Goal: Transaction & Acquisition: Download file/media

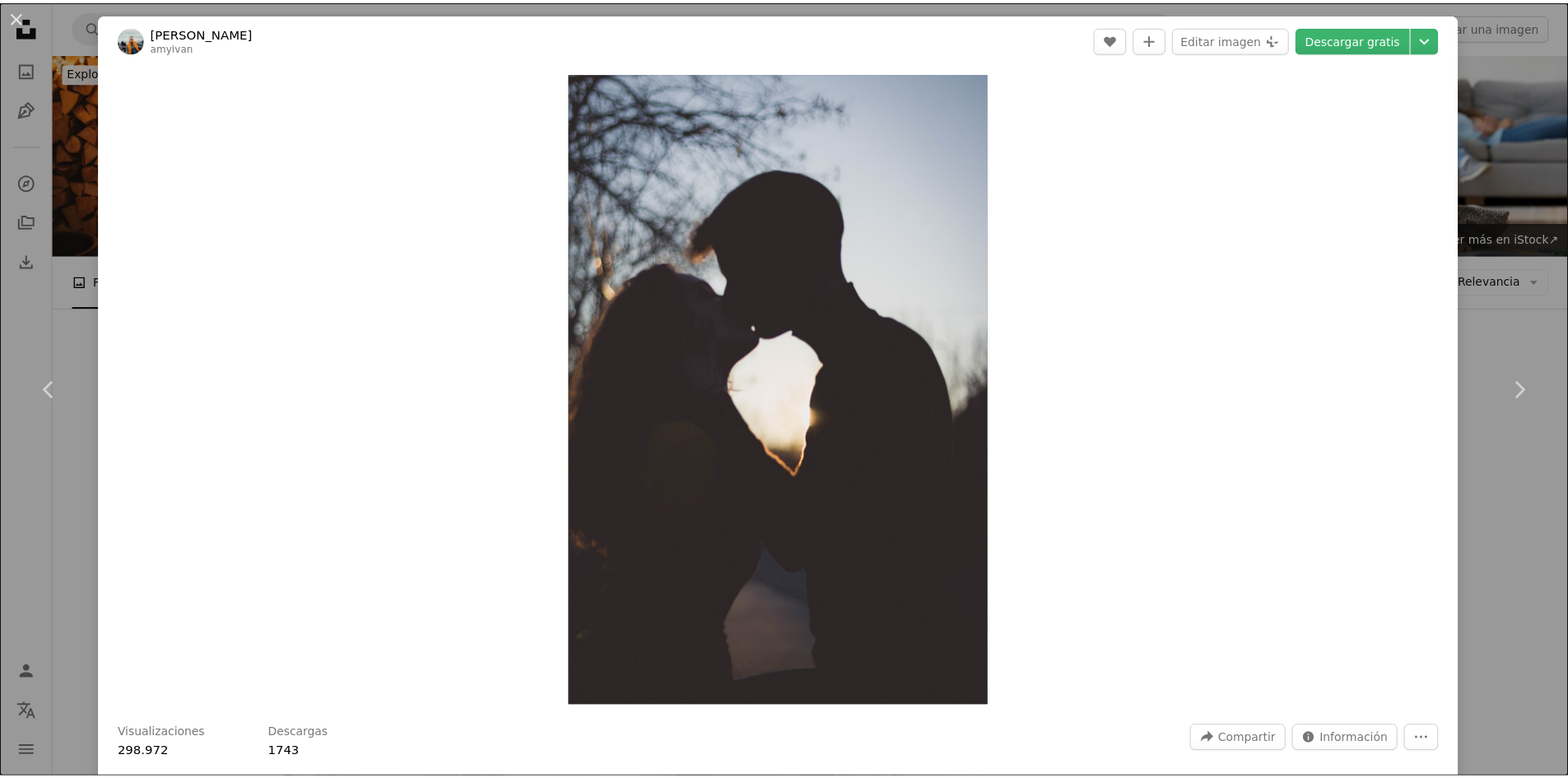
scroll to position [2161, 0]
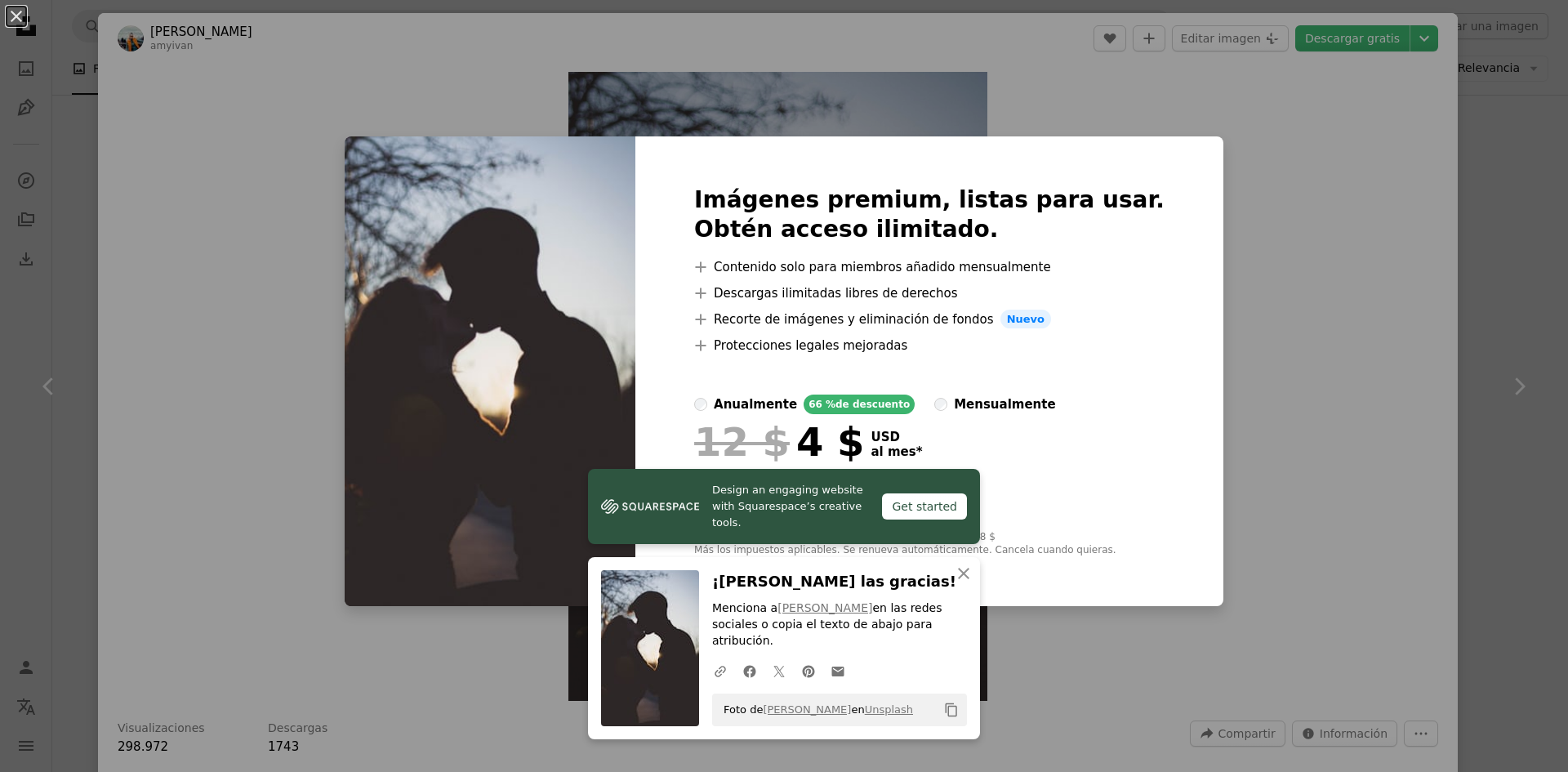
click at [1238, 320] on div "An X shape Design an engaging website with Squarespace’s creative tools. Get st…" at bounding box center [784, 386] width 1568 height 772
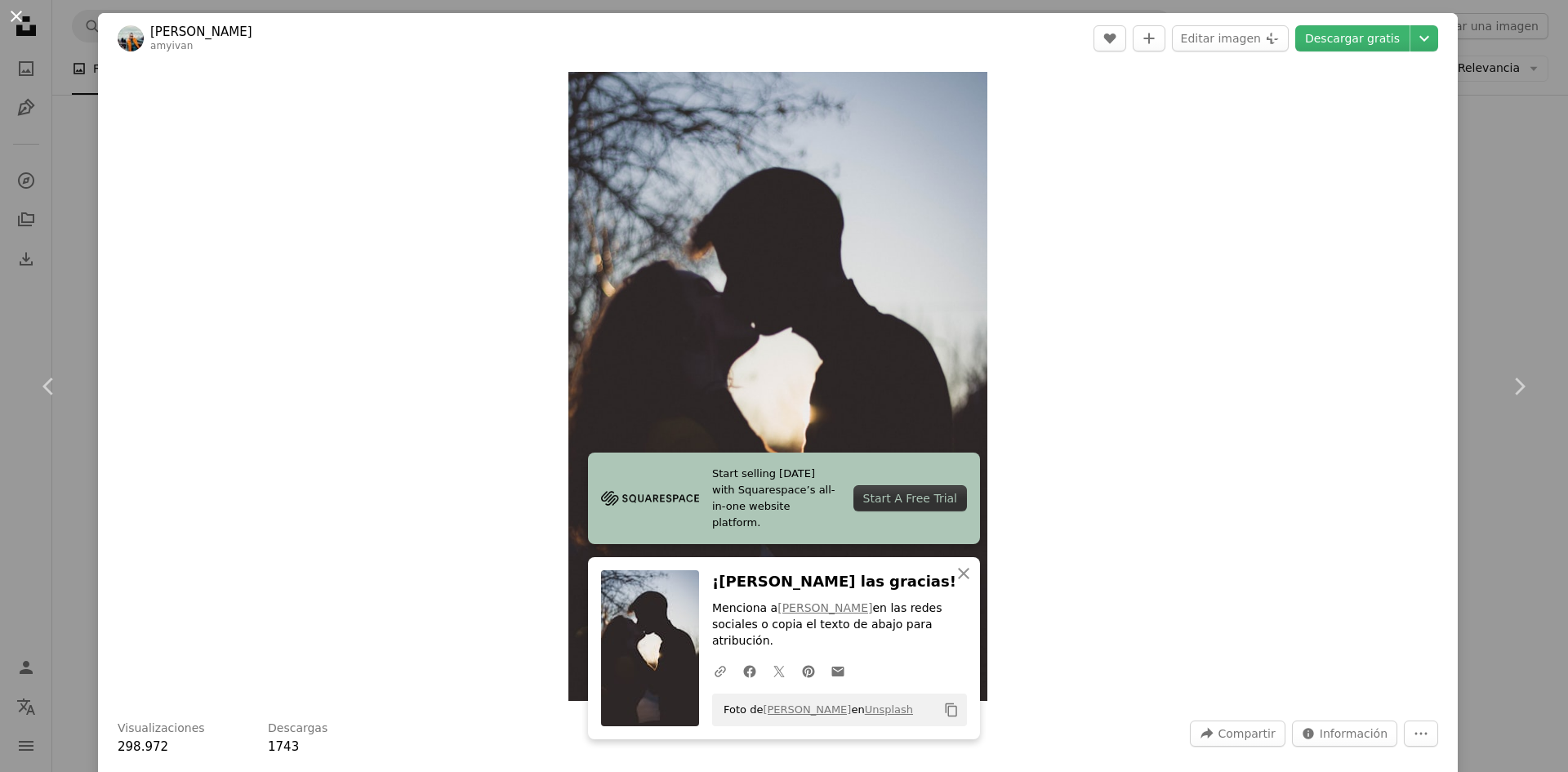
click at [18, 14] on button "An X shape" at bounding box center [16, 16] width 20 height 20
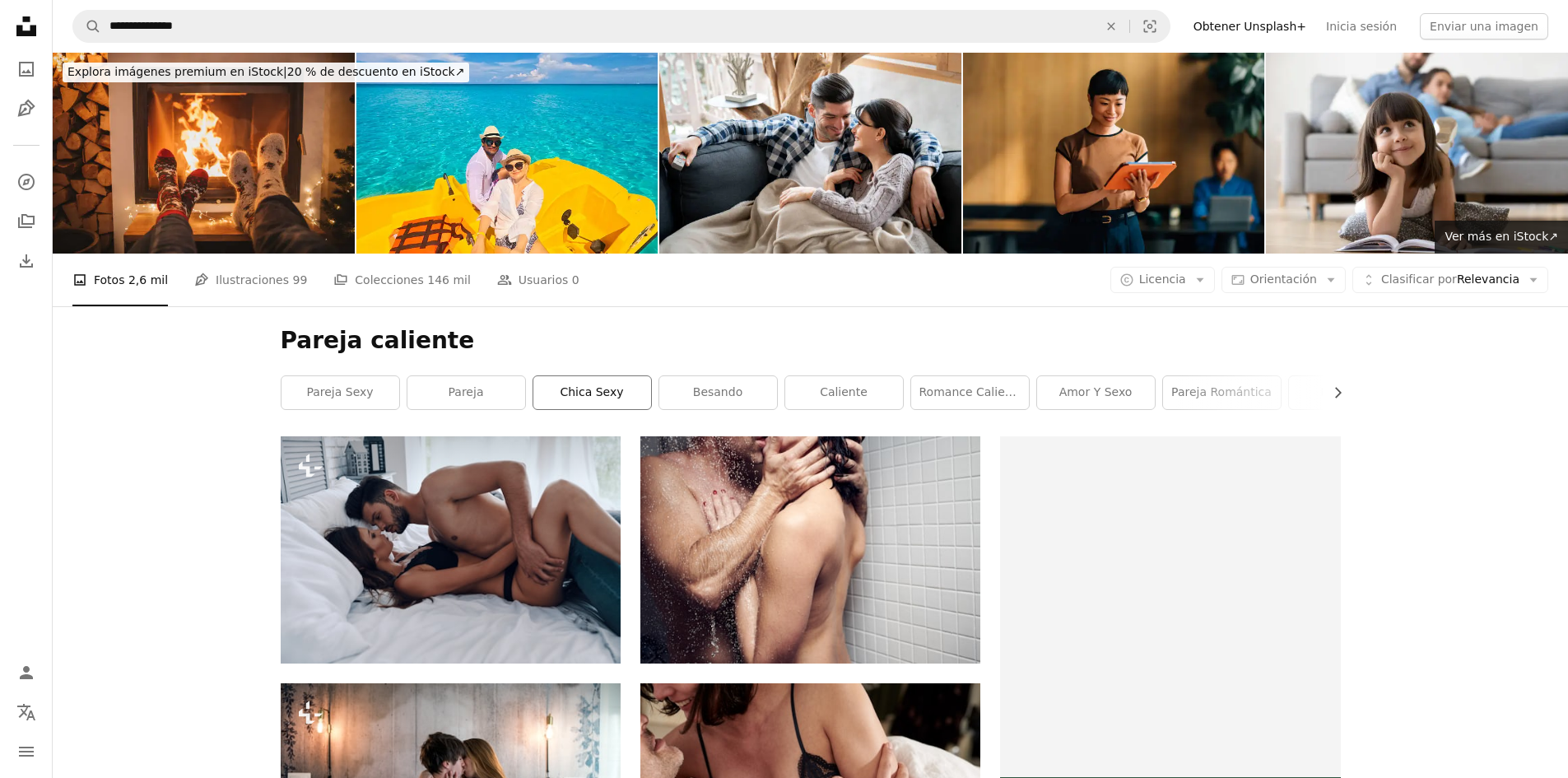
click at [579, 392] on link "Chica sexy" at bounding box center [592, 392] width 118 height 33
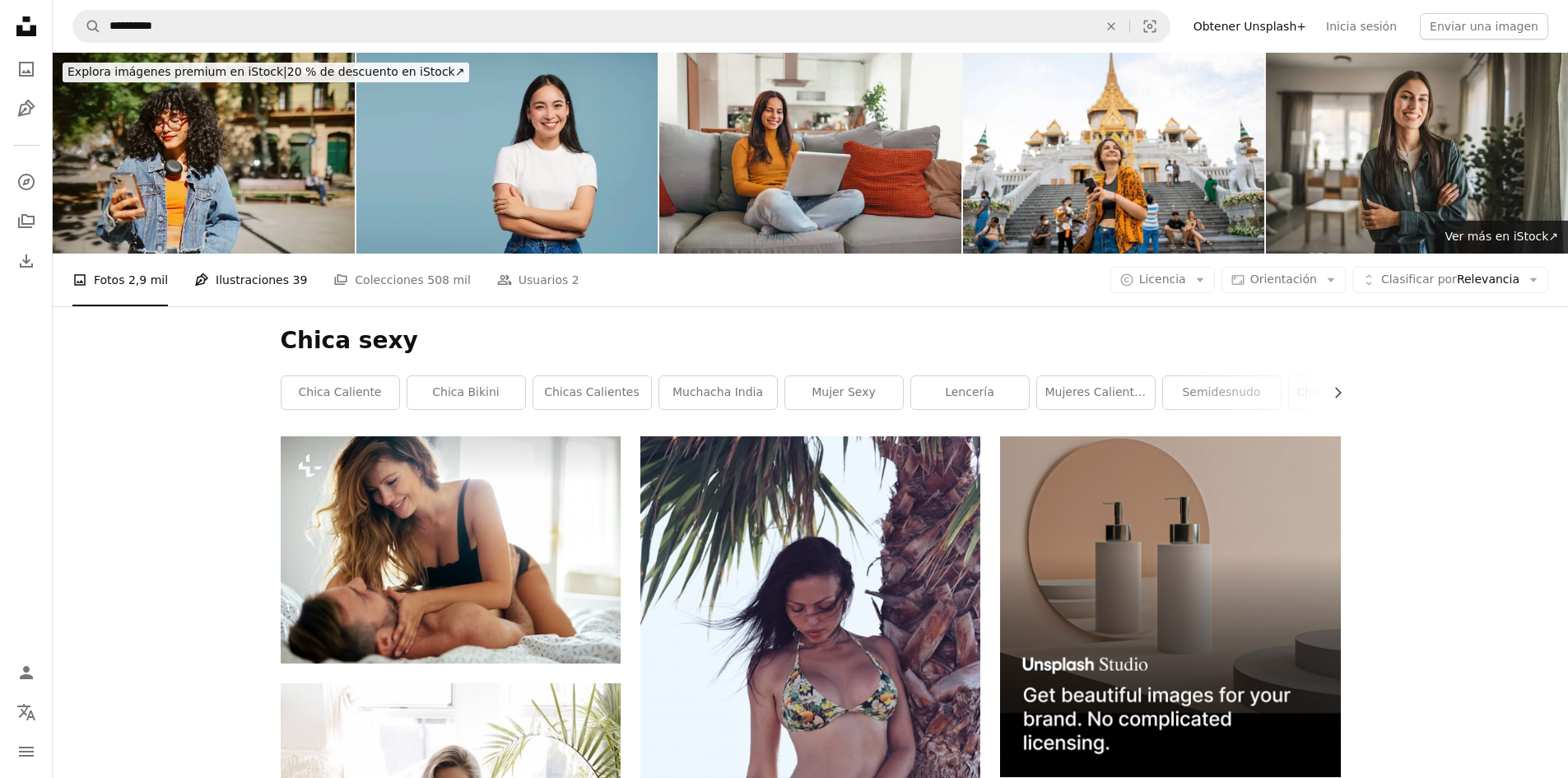
click at [245, 284] on link "Pen Tool Ilustraciones 39" at bounding box center [250, 279] width 113 height 52
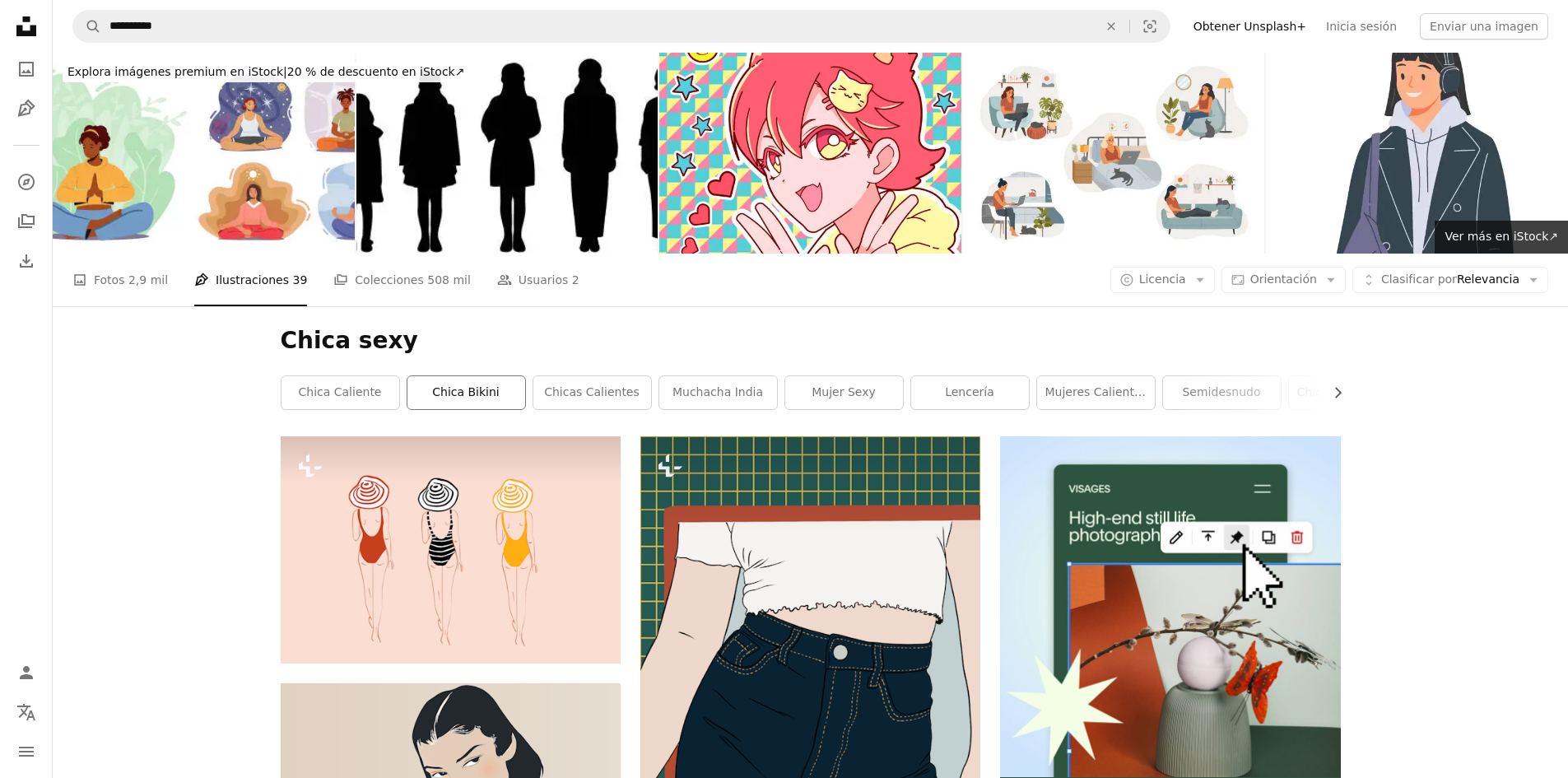
click at [453, 388] on link "chica bikini" at bounding box center [467, 392] width 118 height 33
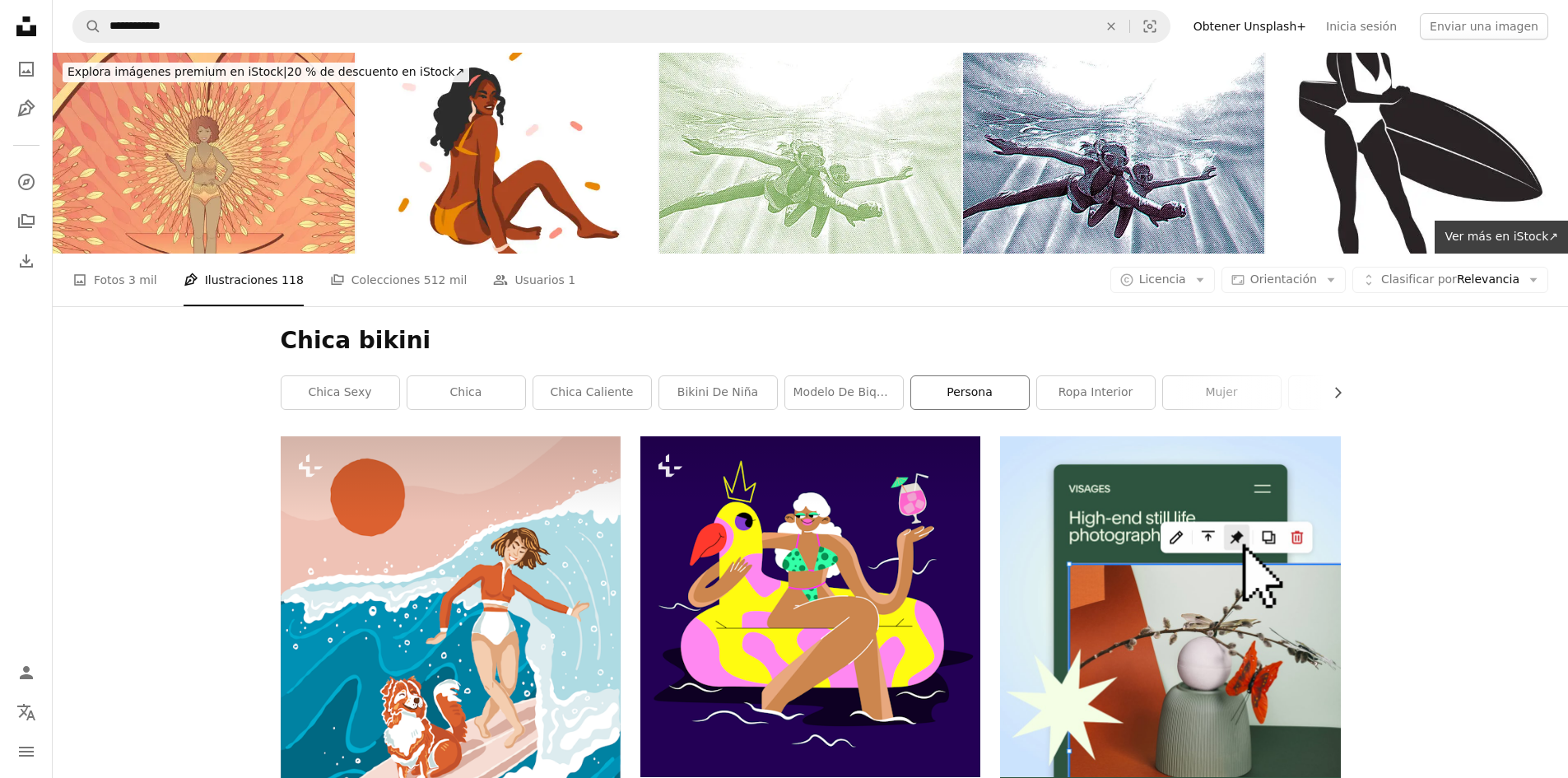
click at [935, 392] on link "persona" at bounding box center [970, 392] width 118 height 33
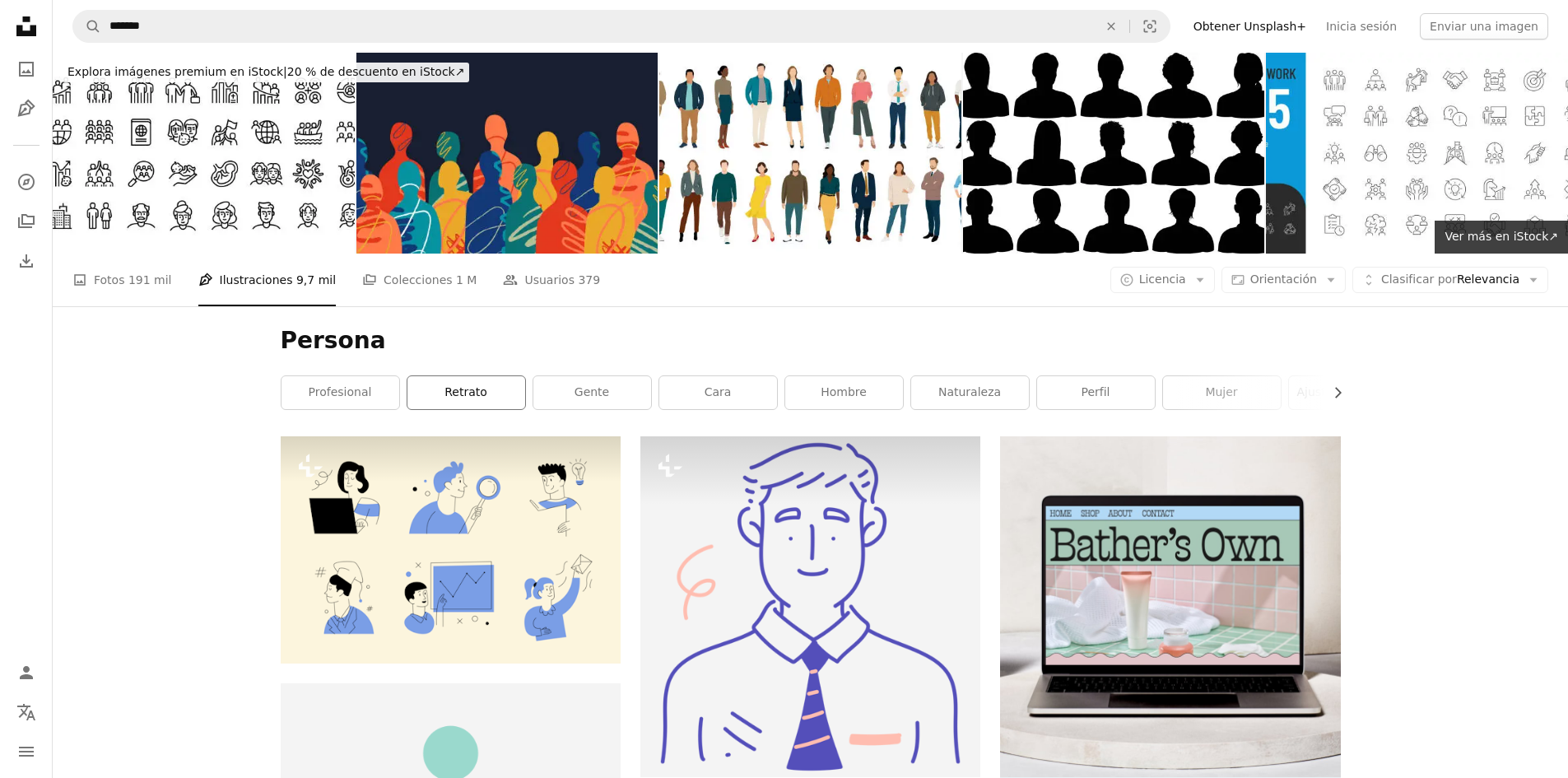
click at [504, 385] on link "retrato" at bounding box center [467, 392] width 118 height 33
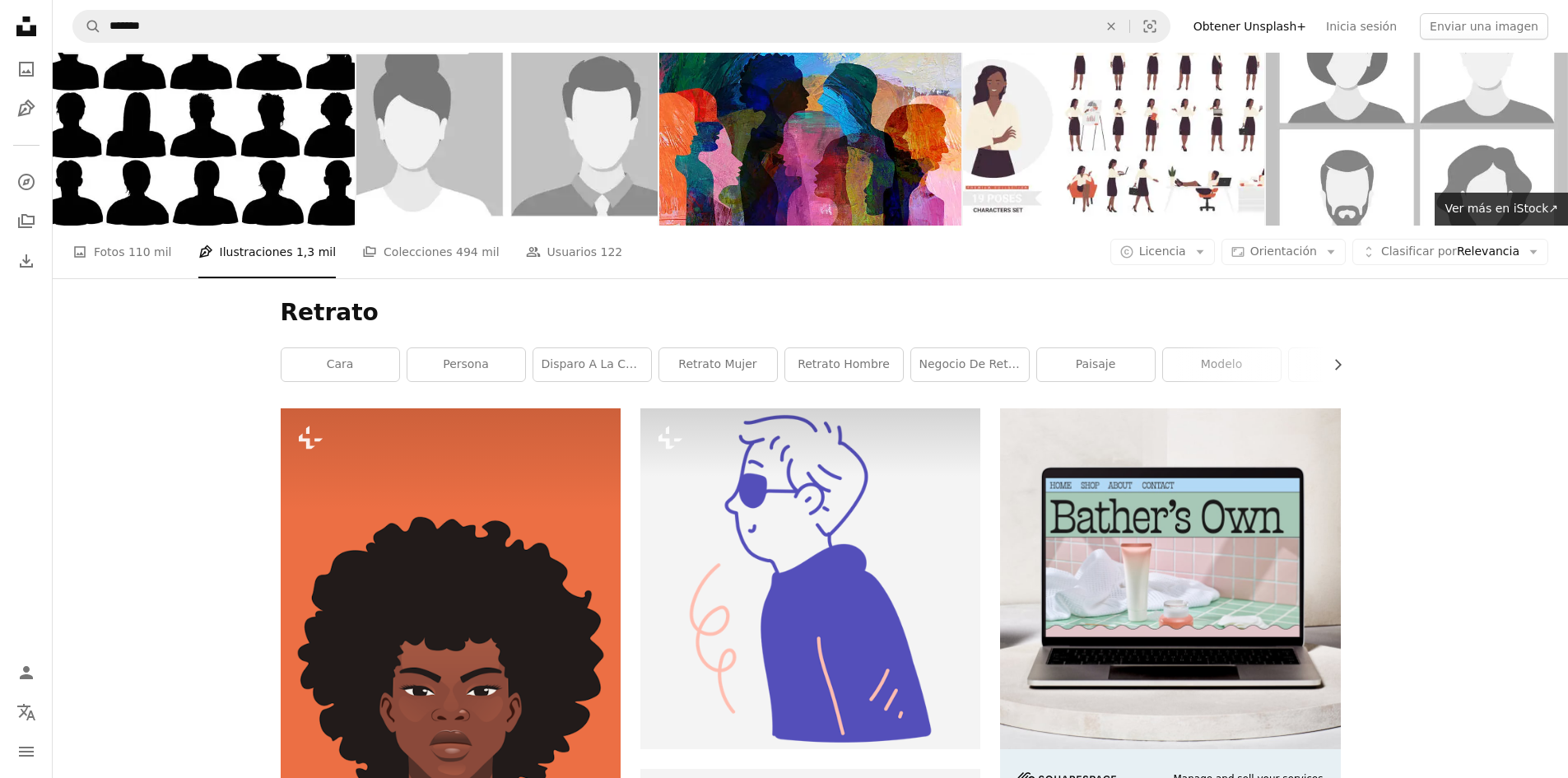
scroll to position [23, 0]
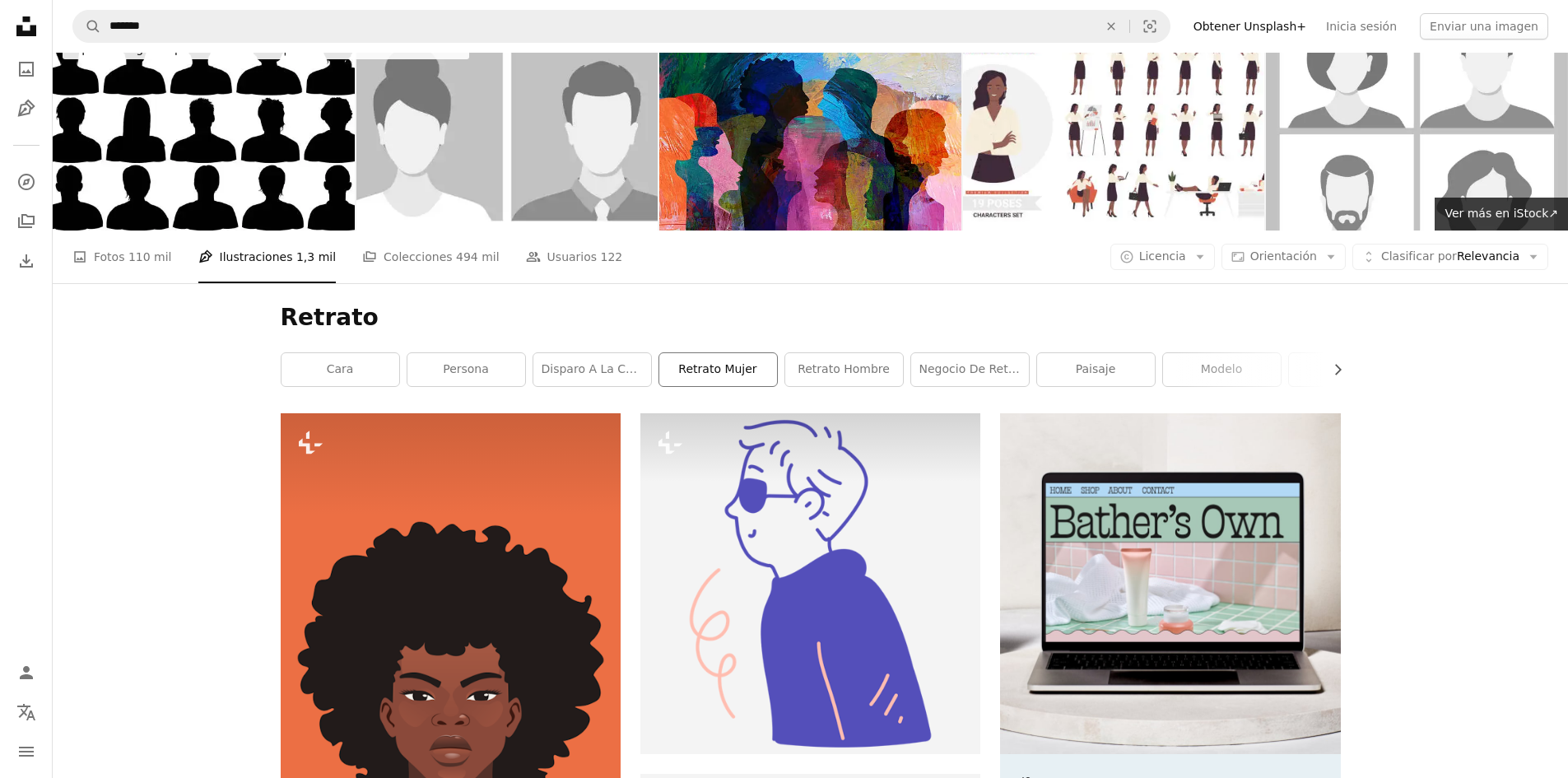
click at [695, 360] on link "retrato mujer" at bounding box center [718, 370] width 118 height 33
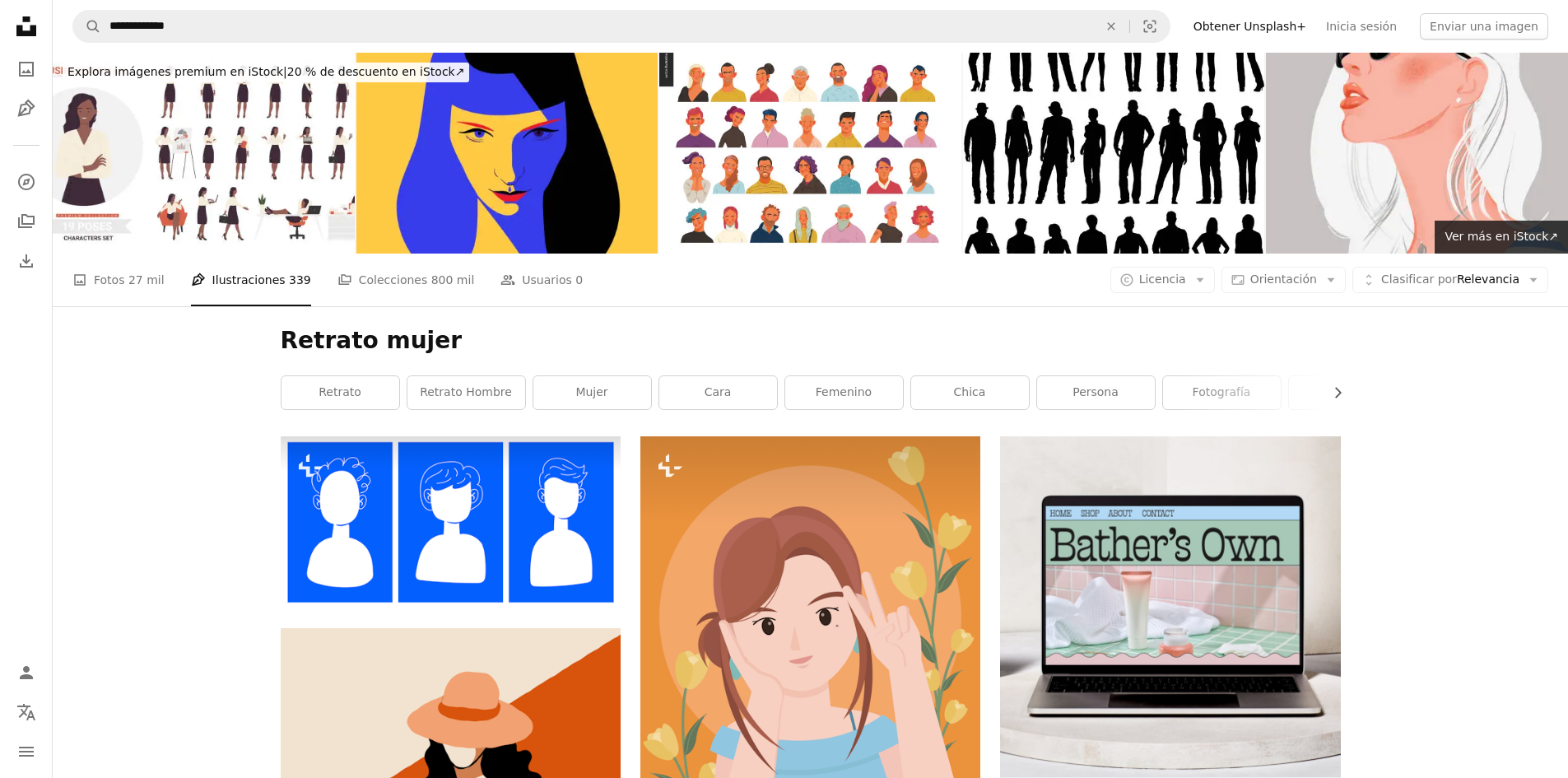
click at [357, 6] on nav "**********" at bounding box center [810, 26] width 1516 height 52
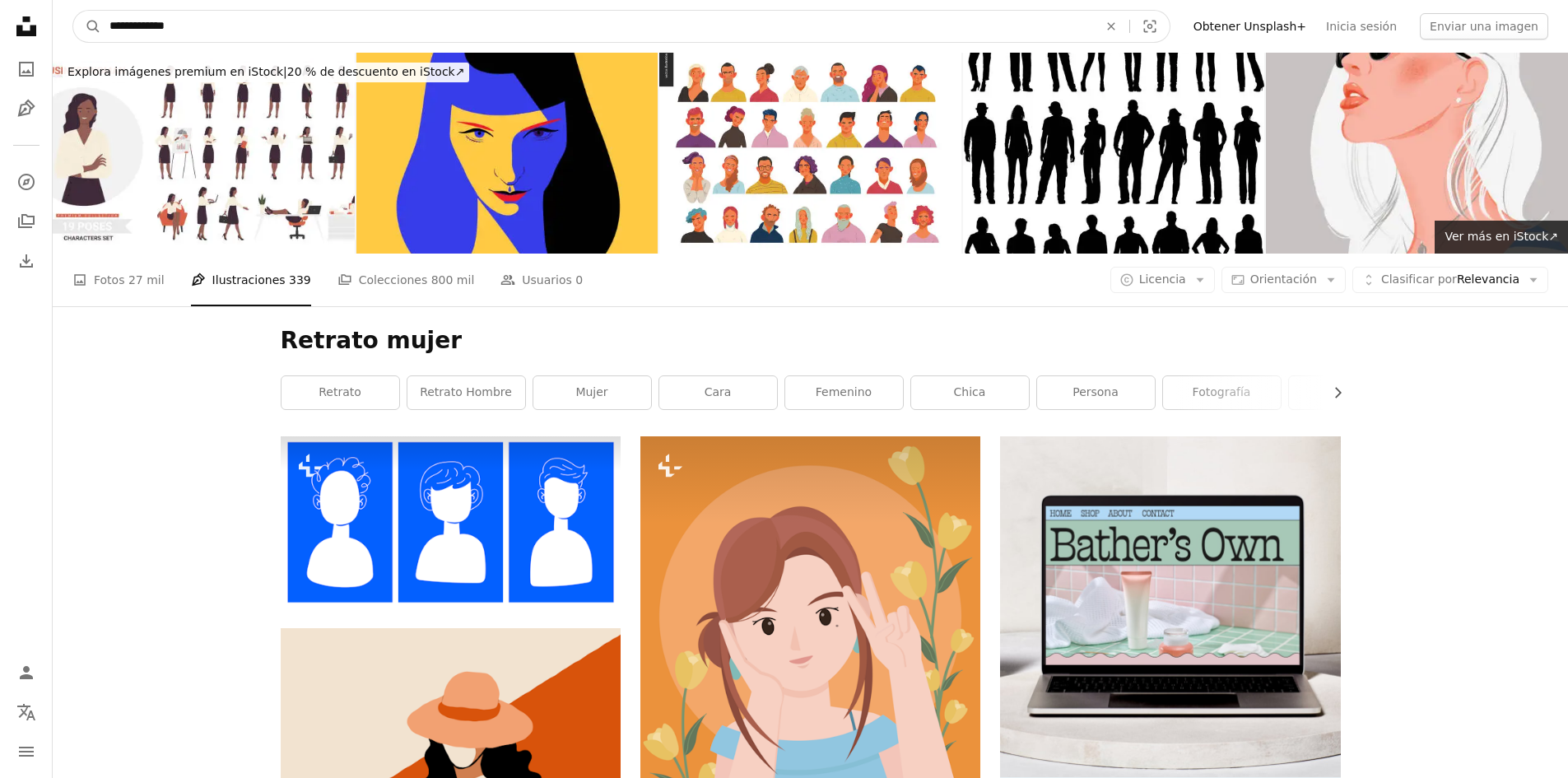
click at [354, 18] on input "**********" at bounding box center [598, 26] width 992 height 31
type input "*"
type input "**********"
click at [73, 10] on button "A magnifying glass" at bounding box center [86, 26] width 28 height 31
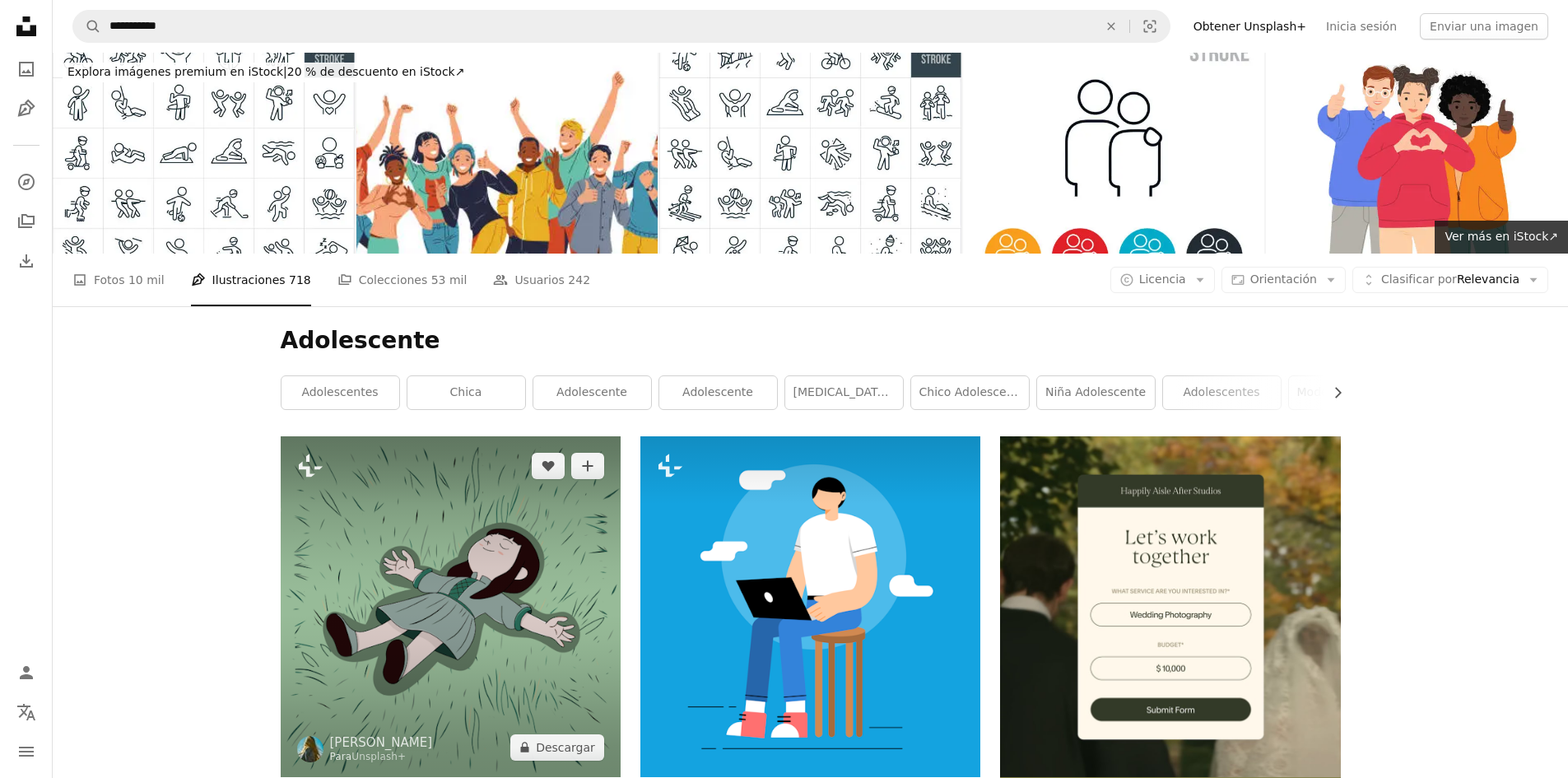
click at [454, 539] on img at bounding box center [450, 606] width 340 height 340
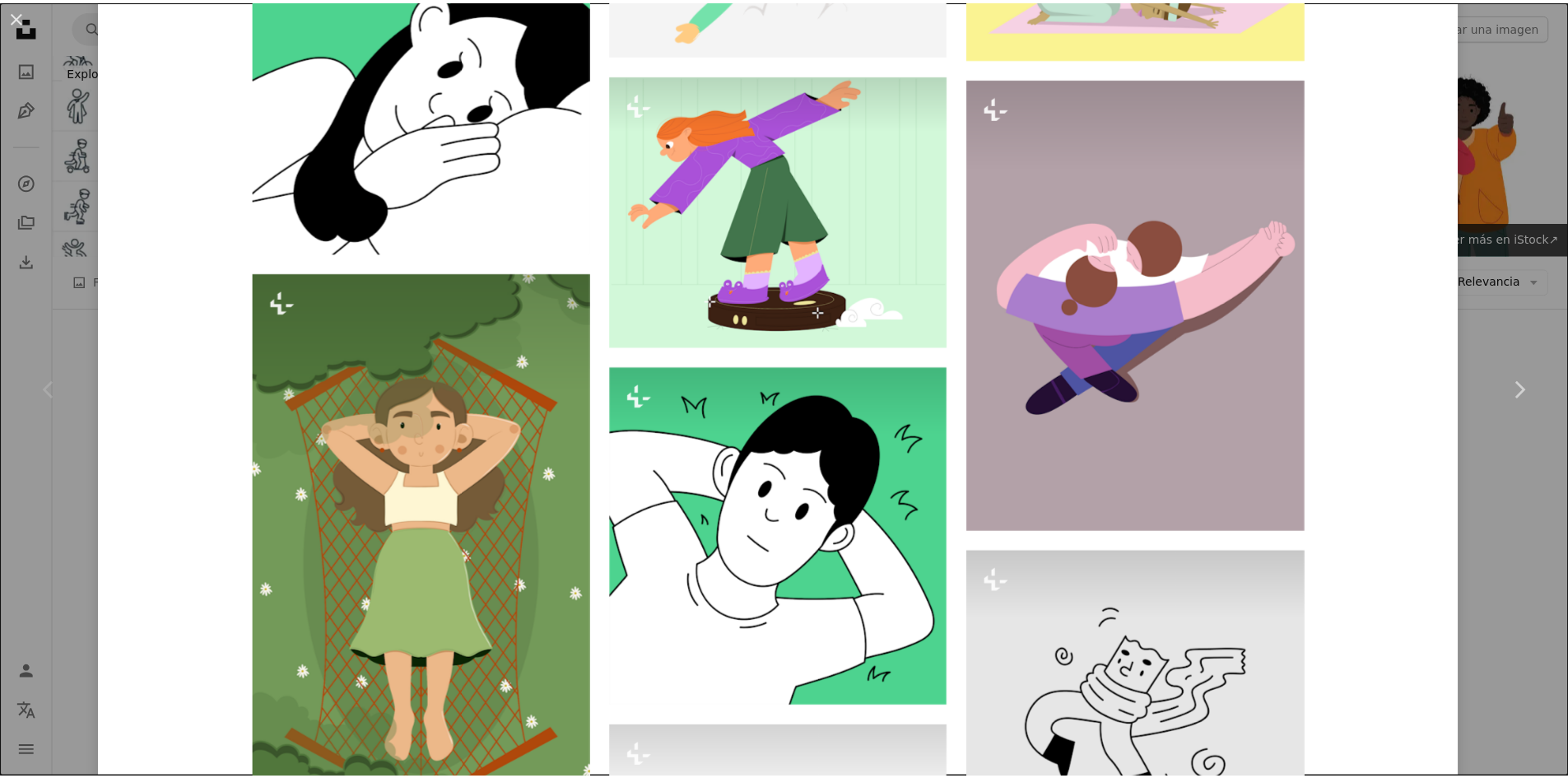
scroll to position [3836, 0]
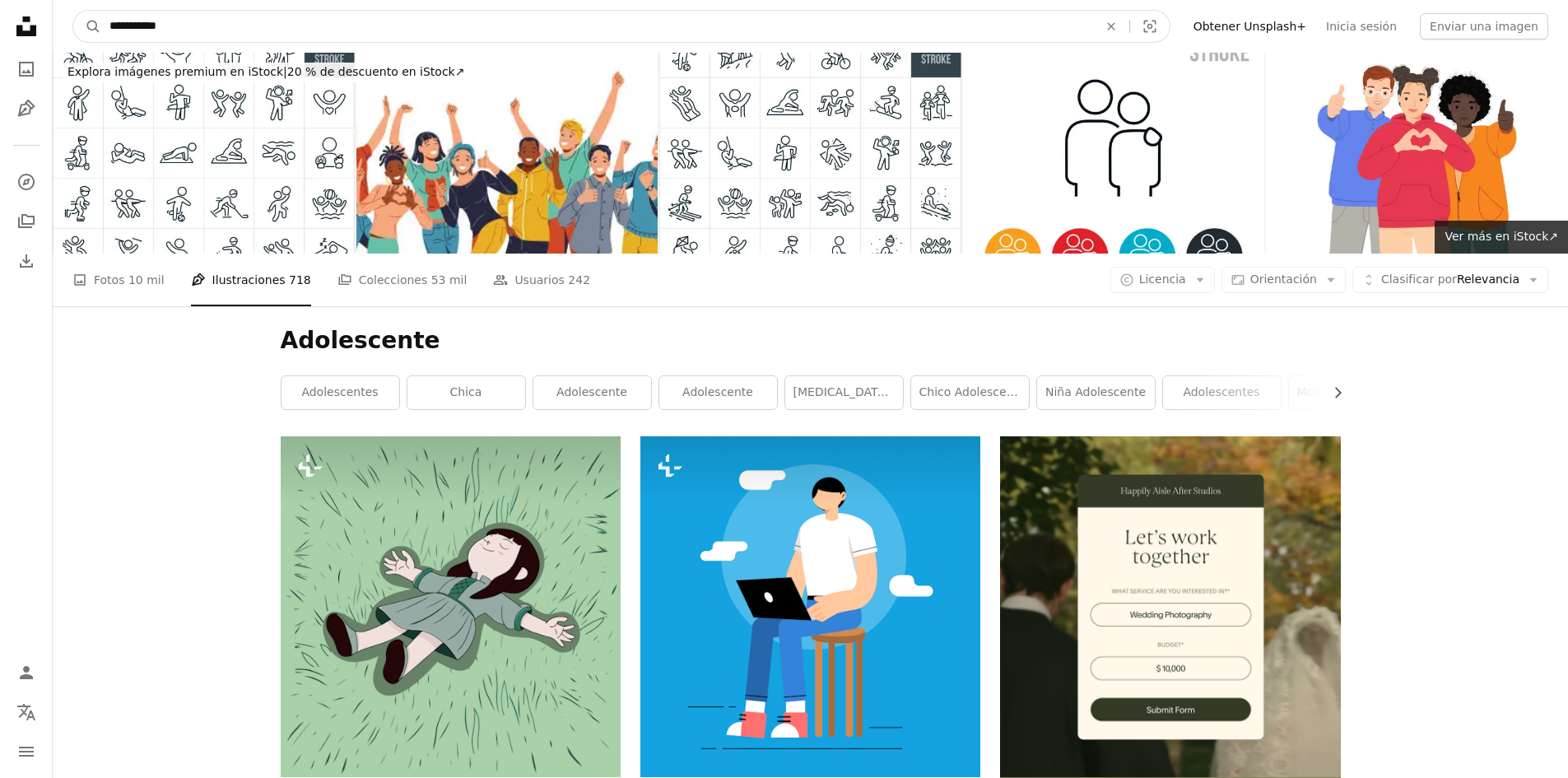
click at [282, 20] on input "**********" at bounding box center [598, 26] width 992 height 31
type input "*"
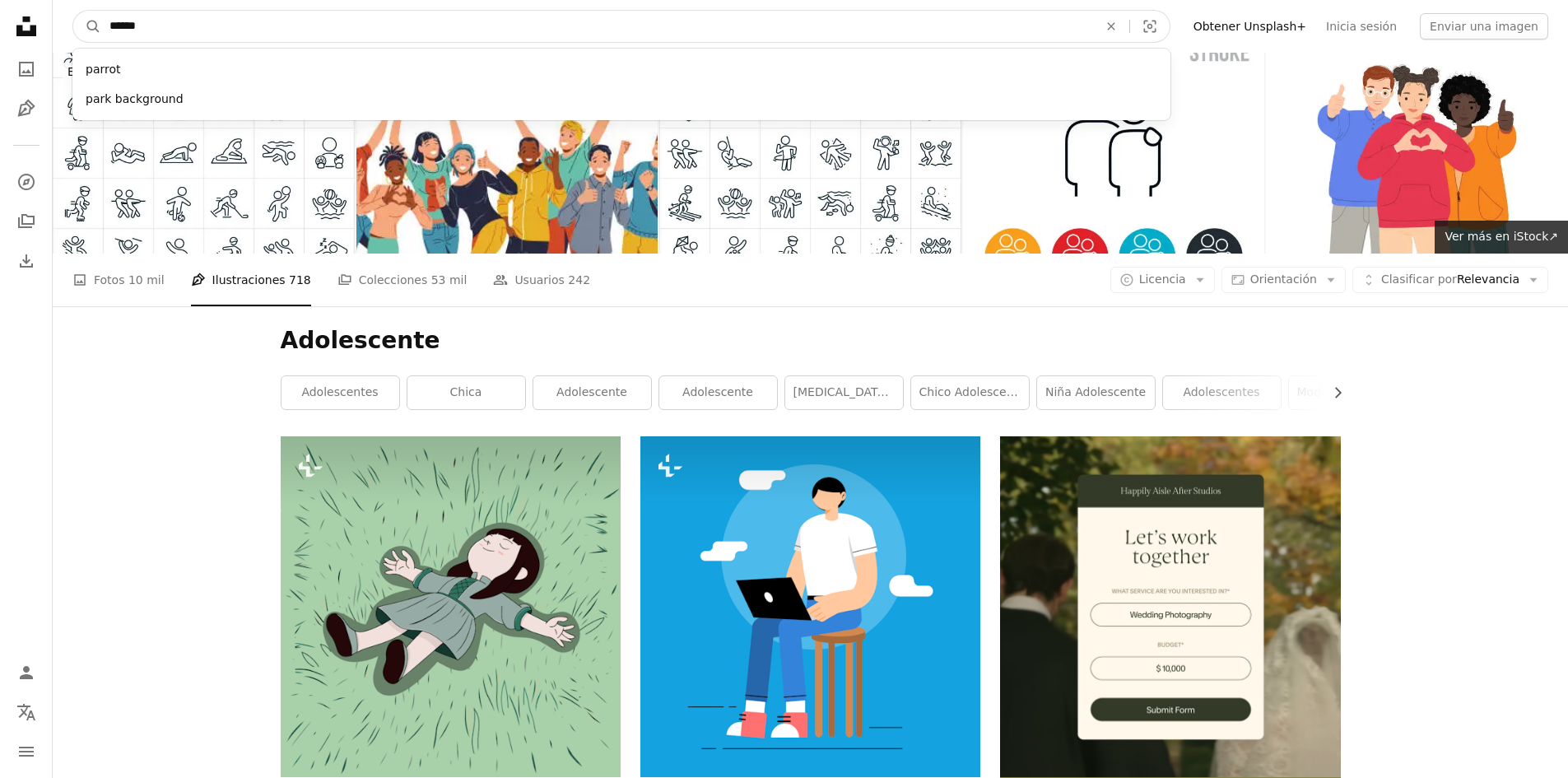
type input "******"
click at [73, 10] on button "A magnifying glass" at bounding box center [86, 26] width 28 height 31
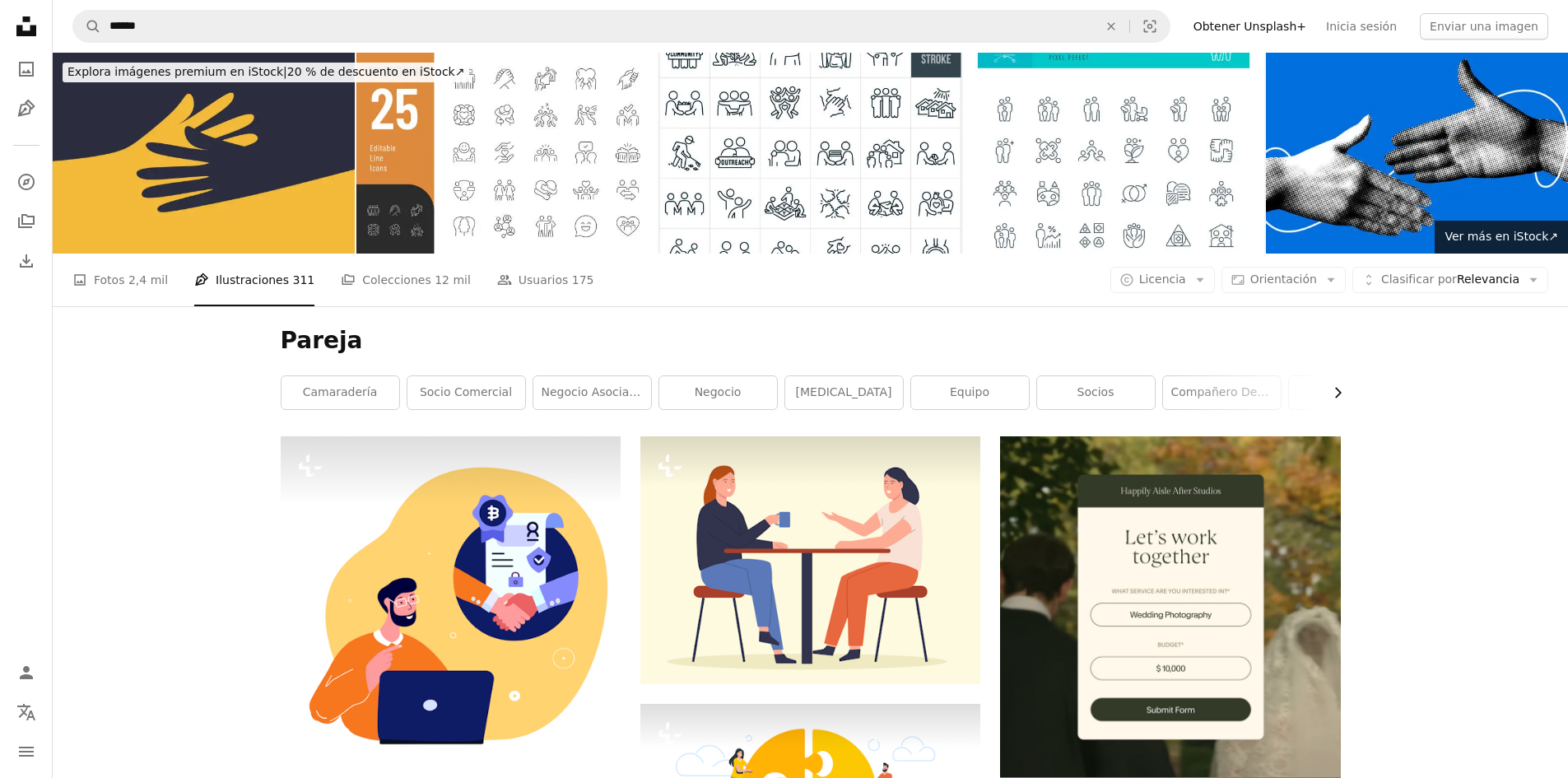
click at [1329, 393] on icon "Chevron right" at bounding box center [1337, 392] width 16 height 16
click at [1103, 384] on link "pareja" at bounding box center [1101, 392] width 118 height 33
click at [1323, 399] on button "Chevron right" at bounding box center [1331, 392] width 18 height 33
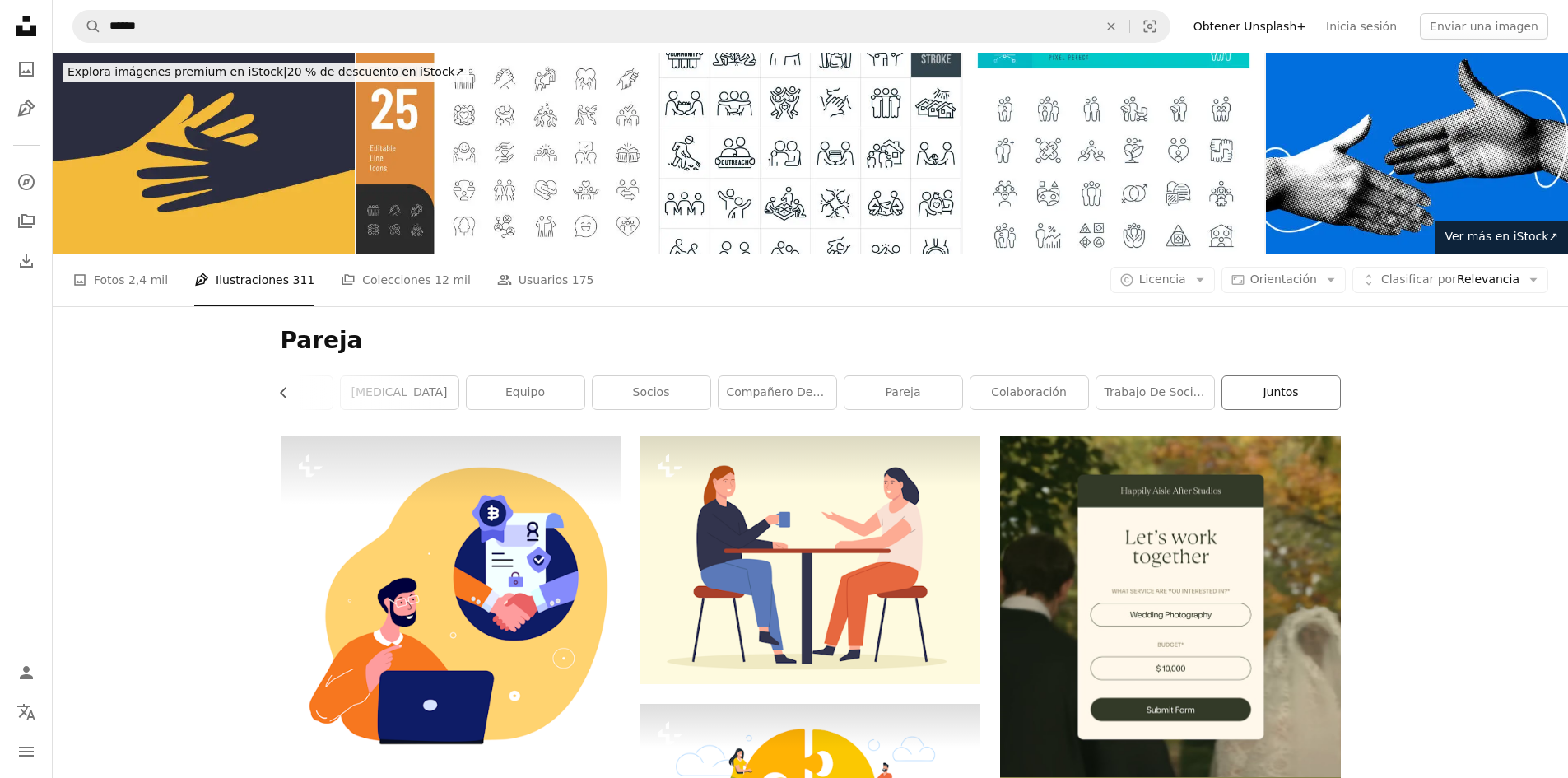
click at [1272, 397] on link "juntos" at bounding box center [1282, 392] width 118 height 33
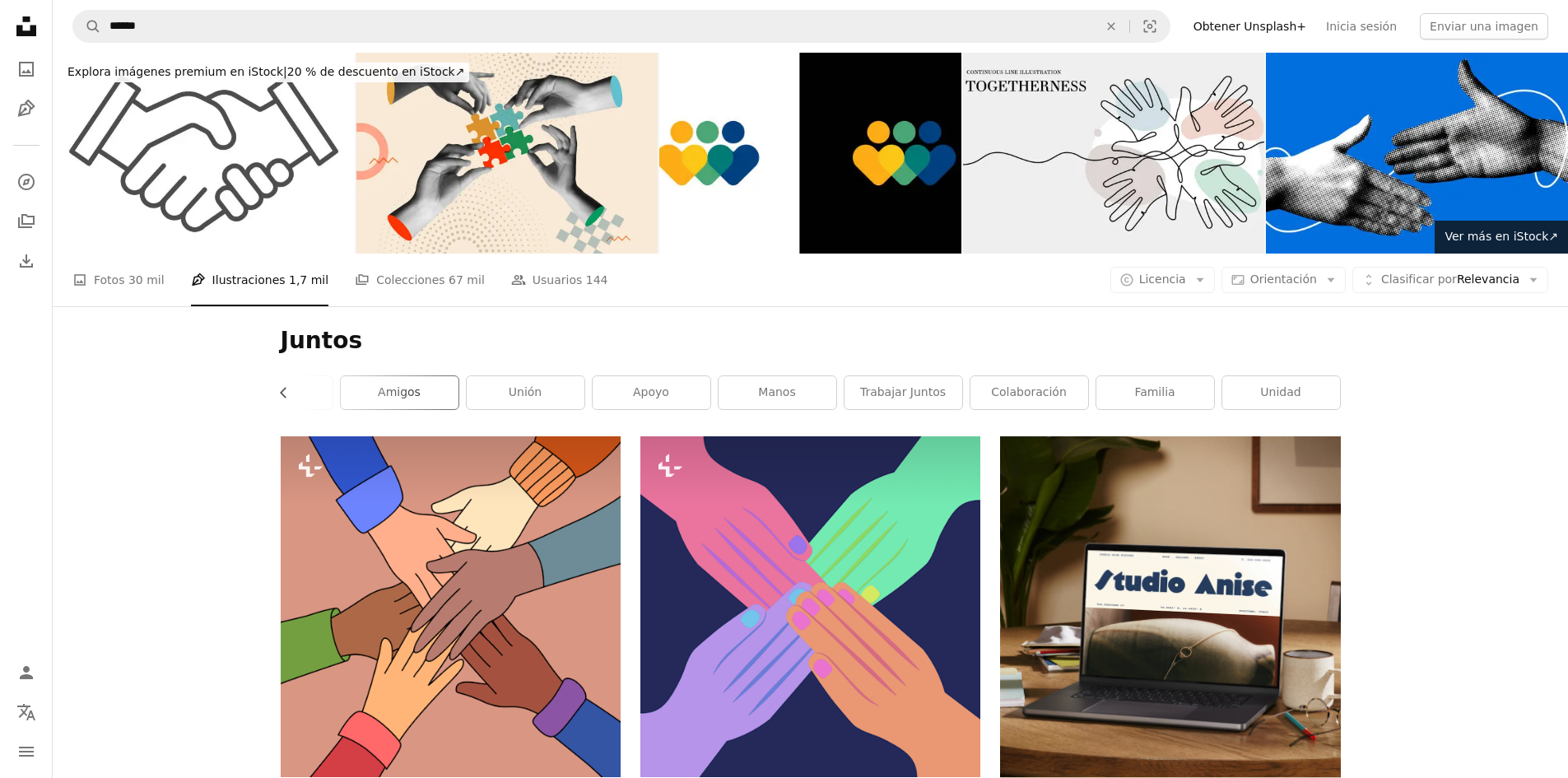
click at [434, 394] on link "amigos" at bounding box center [400, 392] width 118 height 33
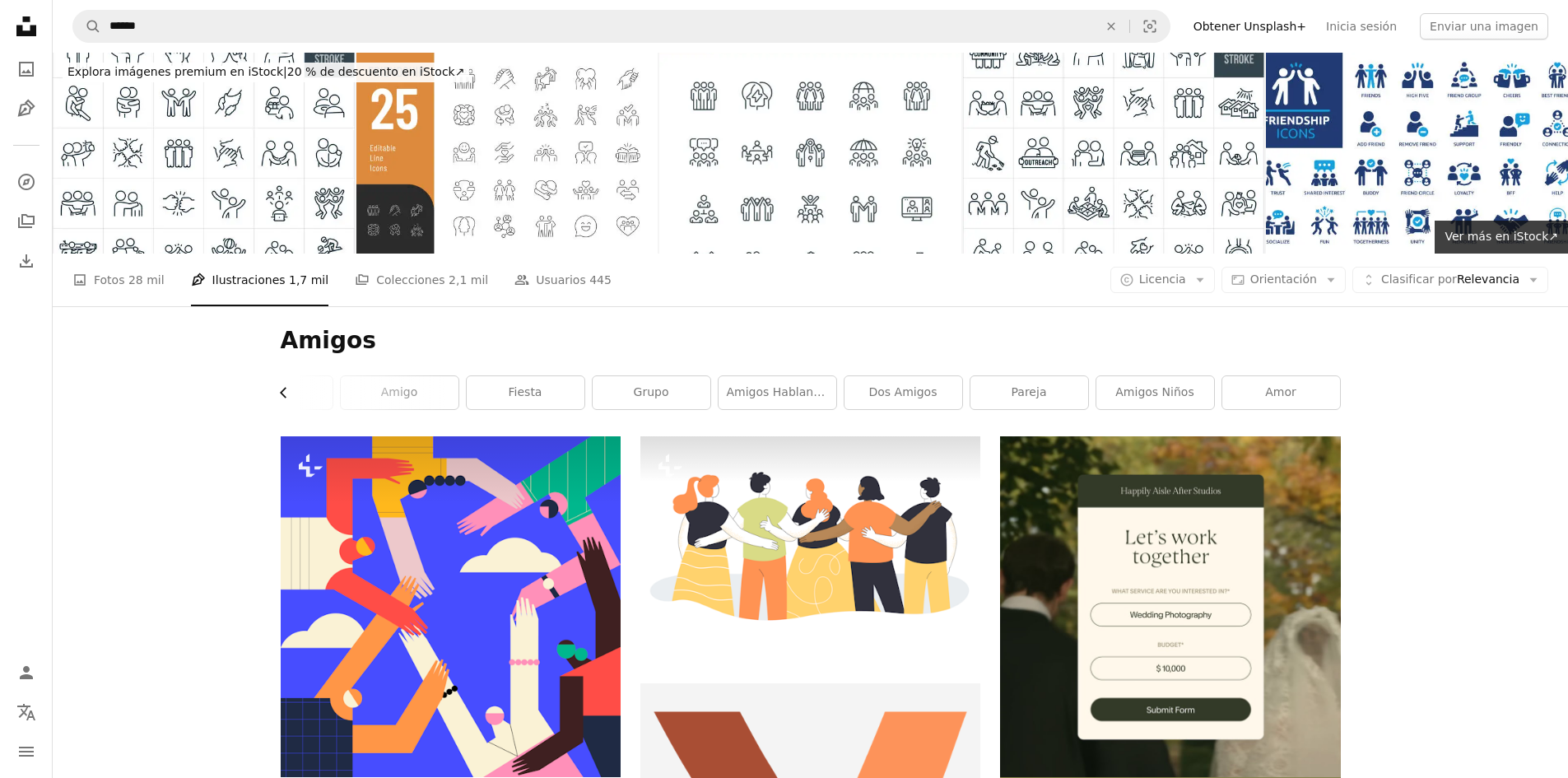
click at [284, 390] on icon "button" at bounding box center [283, 392] width 7 height 10
click at [124, 273] on link "A photo Fotos 28 mil" at bounding box center [118, 279] width 92 height 52
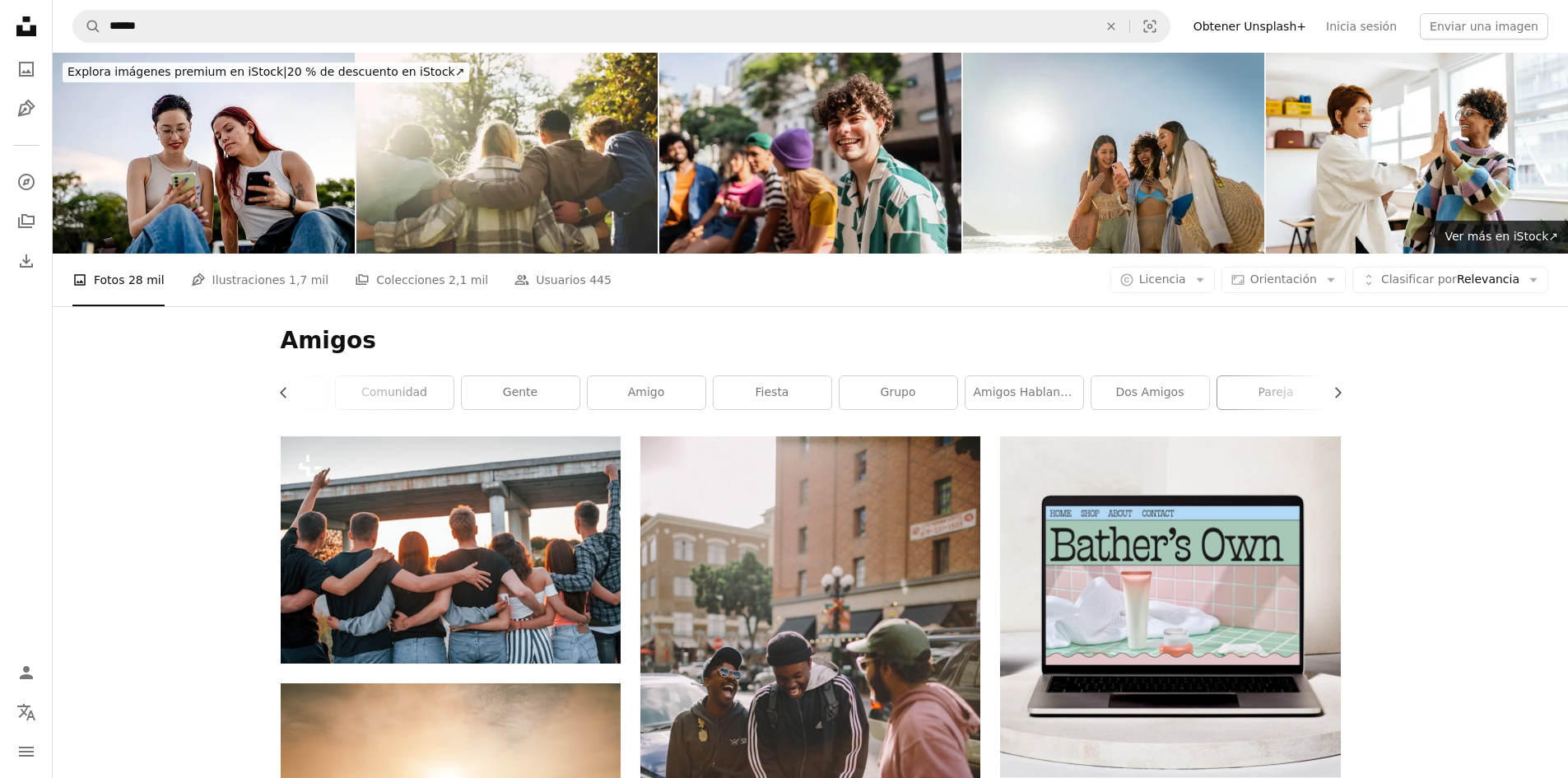
click at [1278, 392] on link "pareja" at bounding box center [1276, 392] width 118 height 33
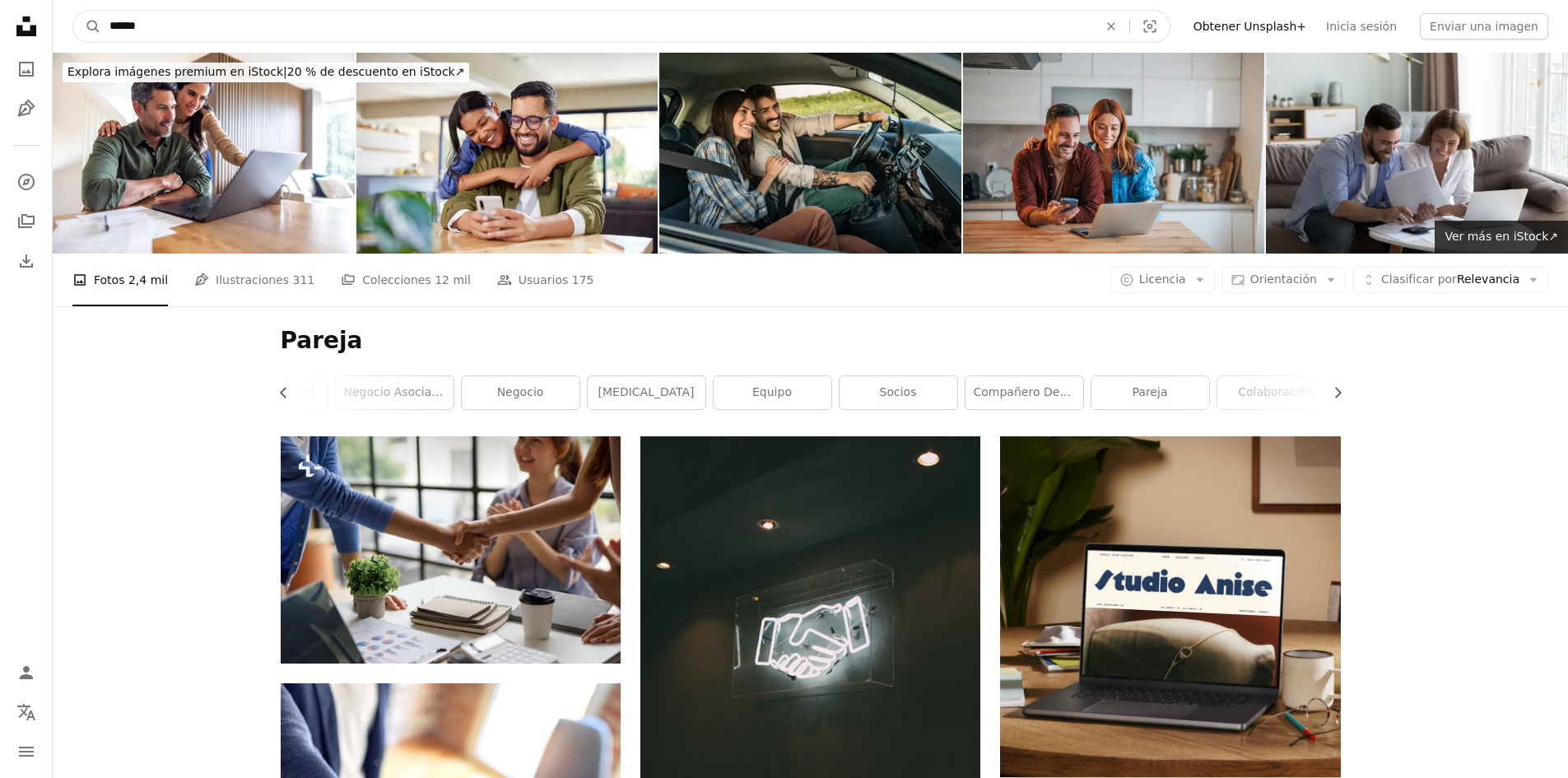
click at [504, 19] on input "******" at bounding box center [598, 26] width 992 height 31
type input "**********"
click at [73, 10] on button "A magnifying glass" at bounding box center [86, 26] width 28 height 31
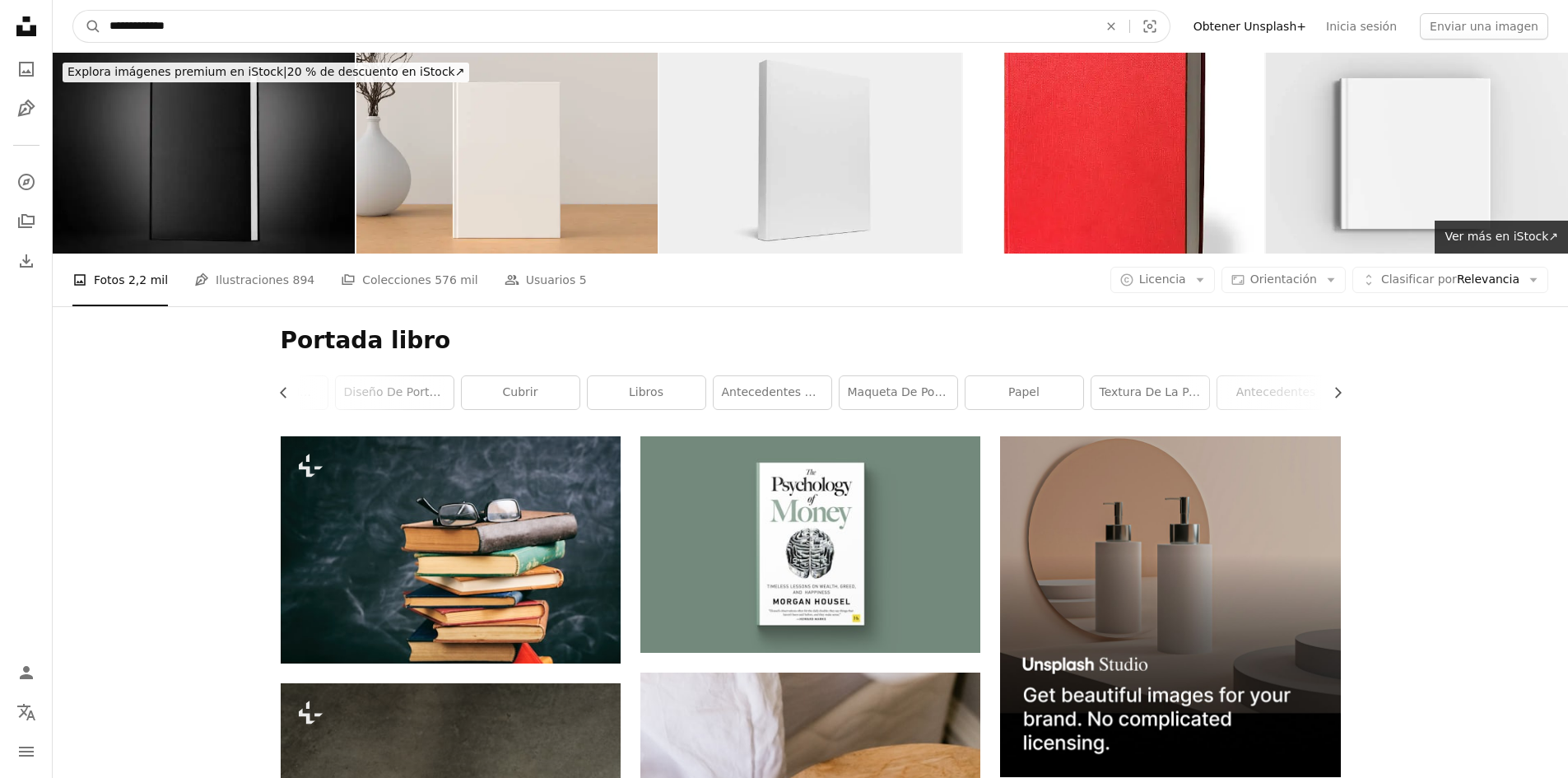
click at [572, 23] on input "**********" at bounding box center [598, 26] width 992 height 31
type input "*"
type input "**********"
click at [73, 10] on button "A magnifying glass" at bounding box center [86, 26] width 28 height 31
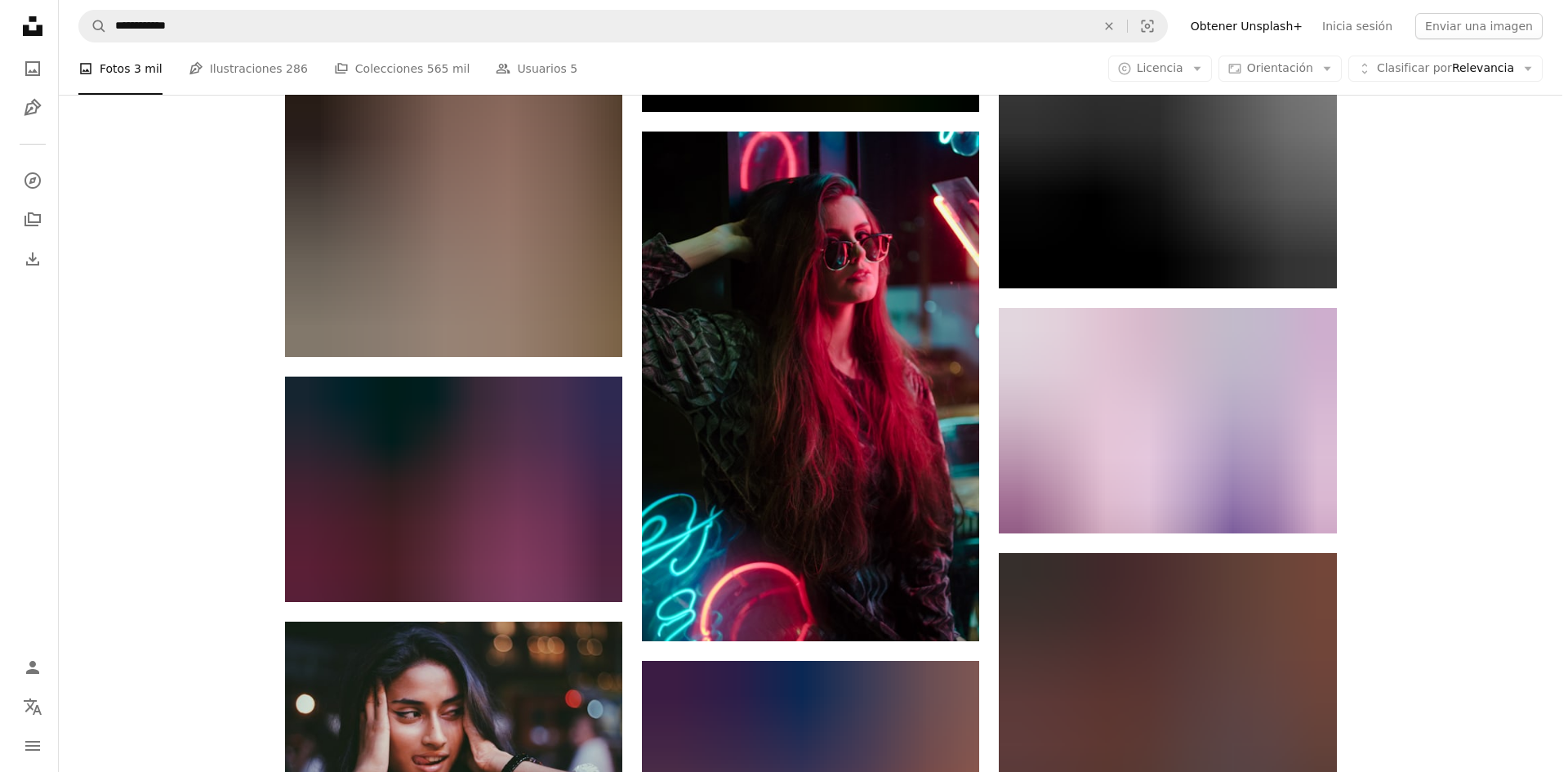
scroll to position [2085, 0]
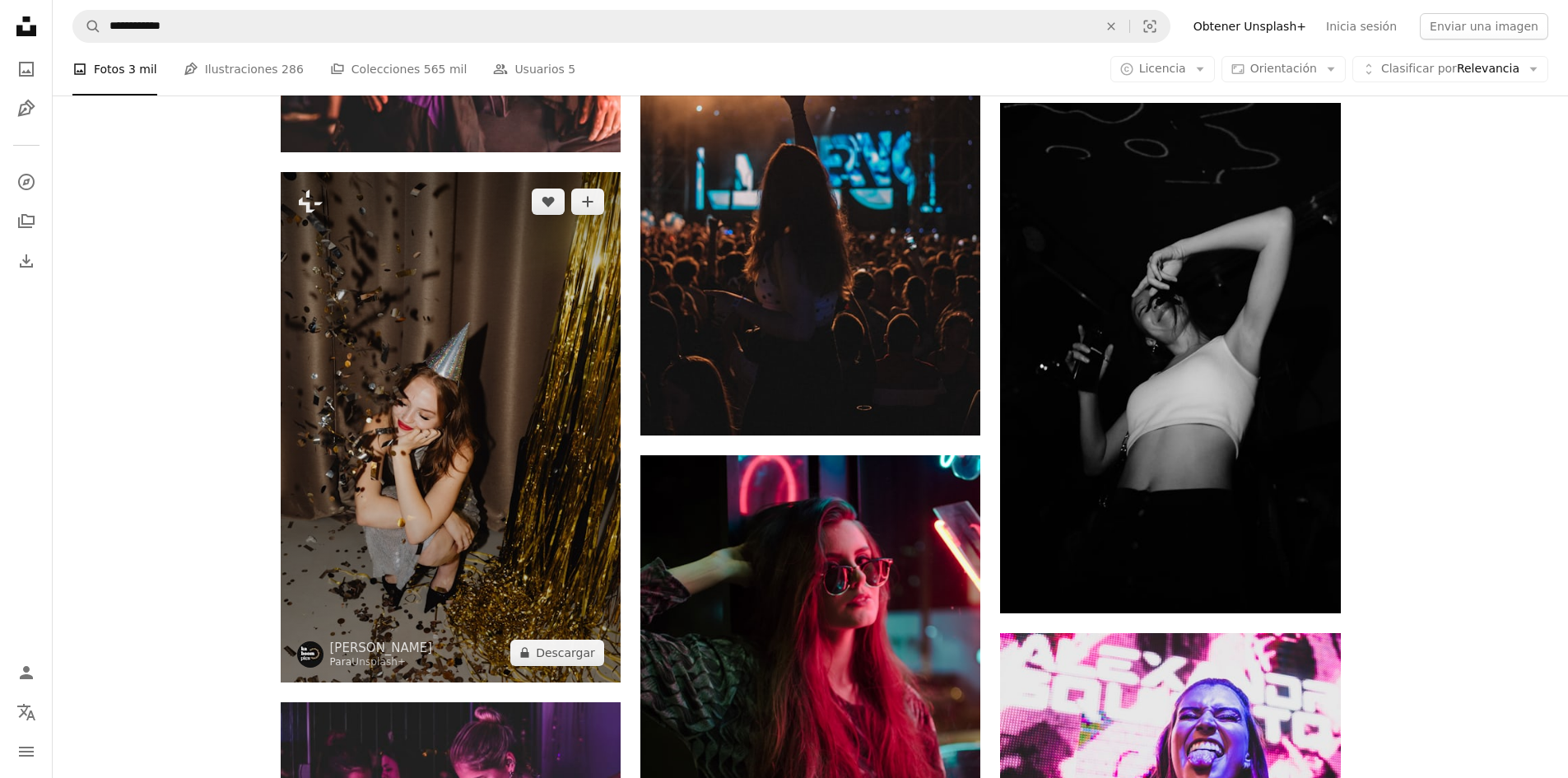
click at [474, 513] on img at bounding box center [450, 427] width 340 height 510
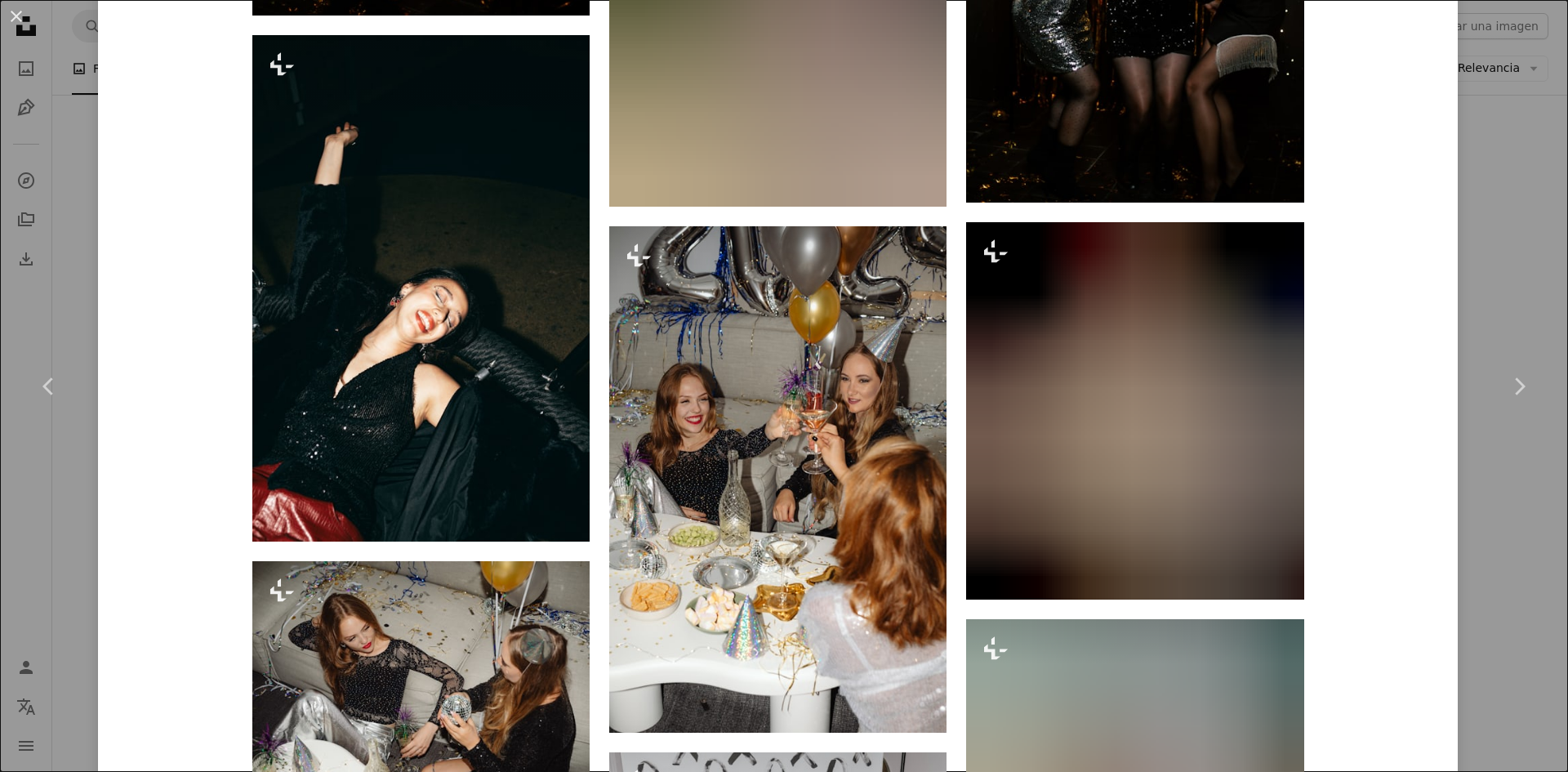
scroll to position [5423, 0]
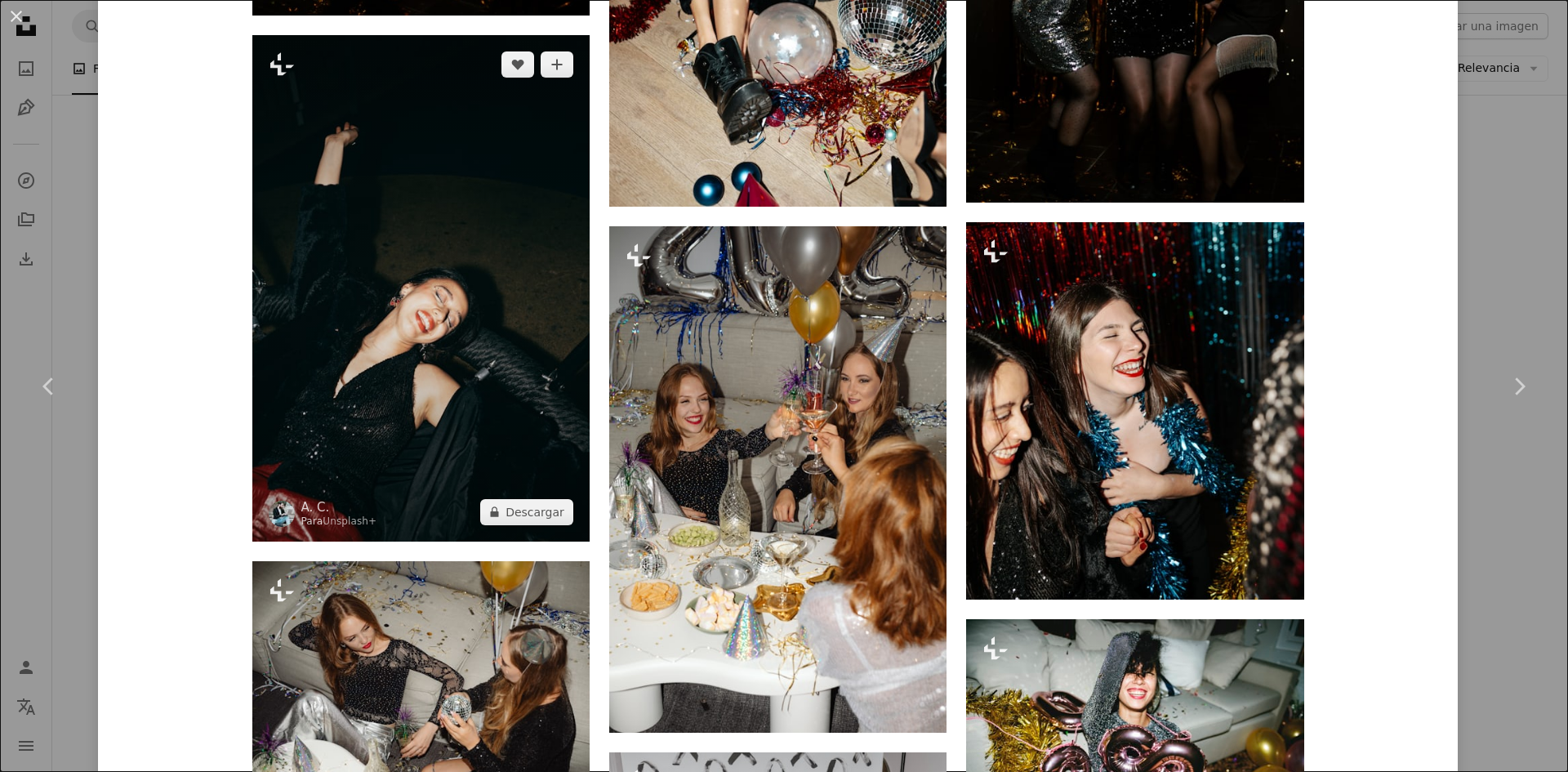
click at [429, 401] on img at bounding box center [421, 287] width 338 height 506
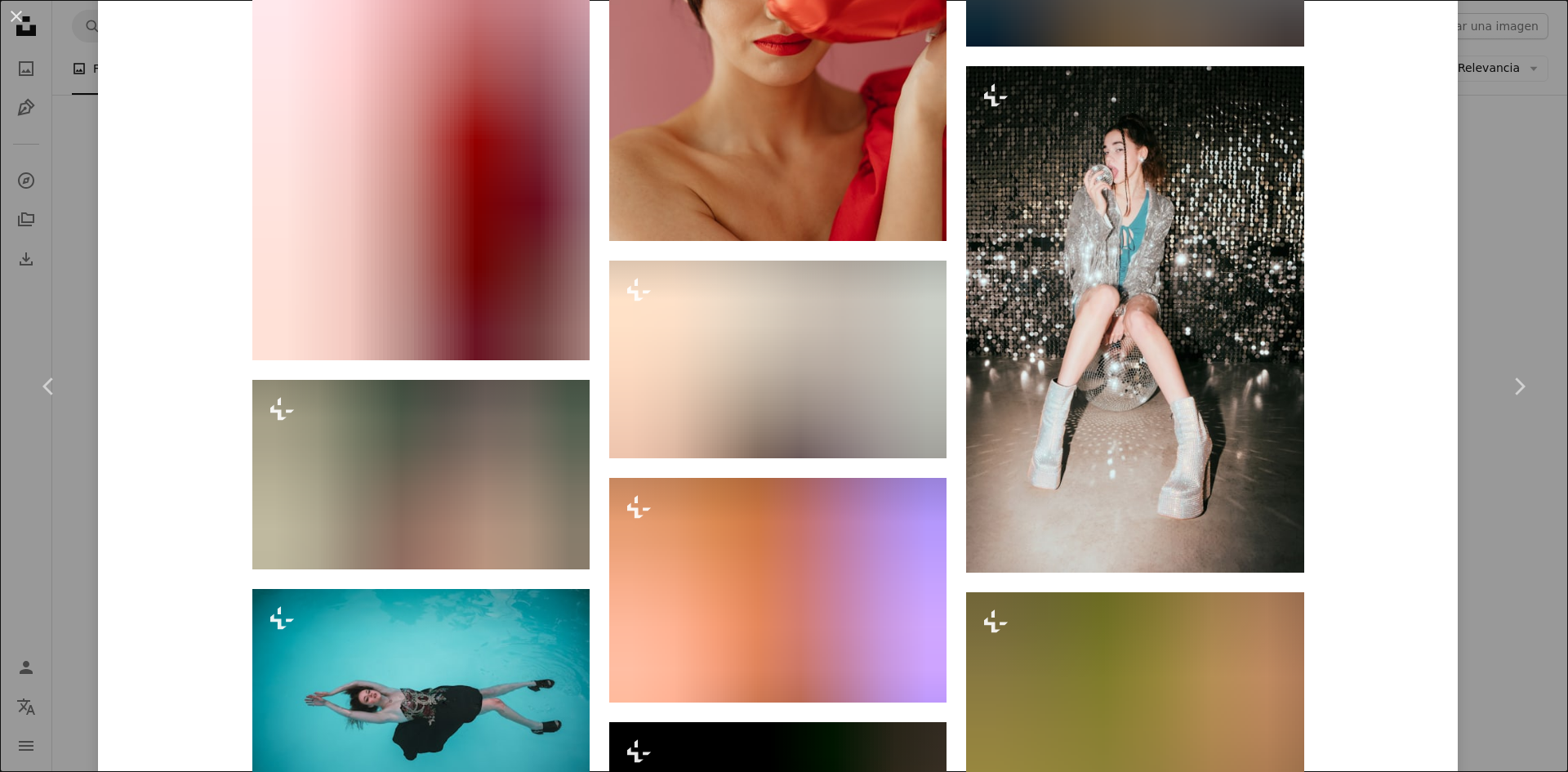
scroll to position [13560, 0]
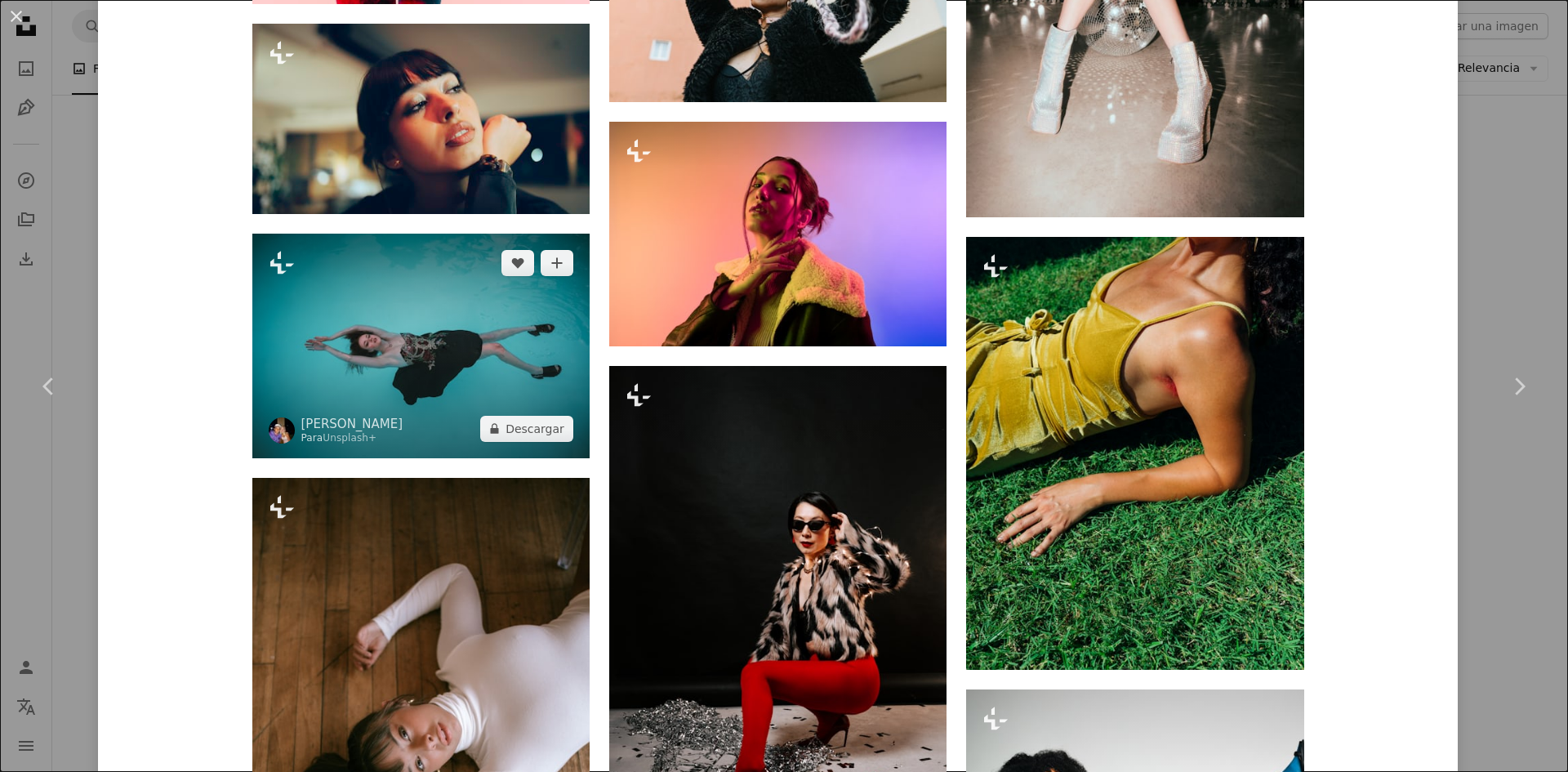
click at [505, 410] on img at bounding box center [421, 346] width 338 height 224
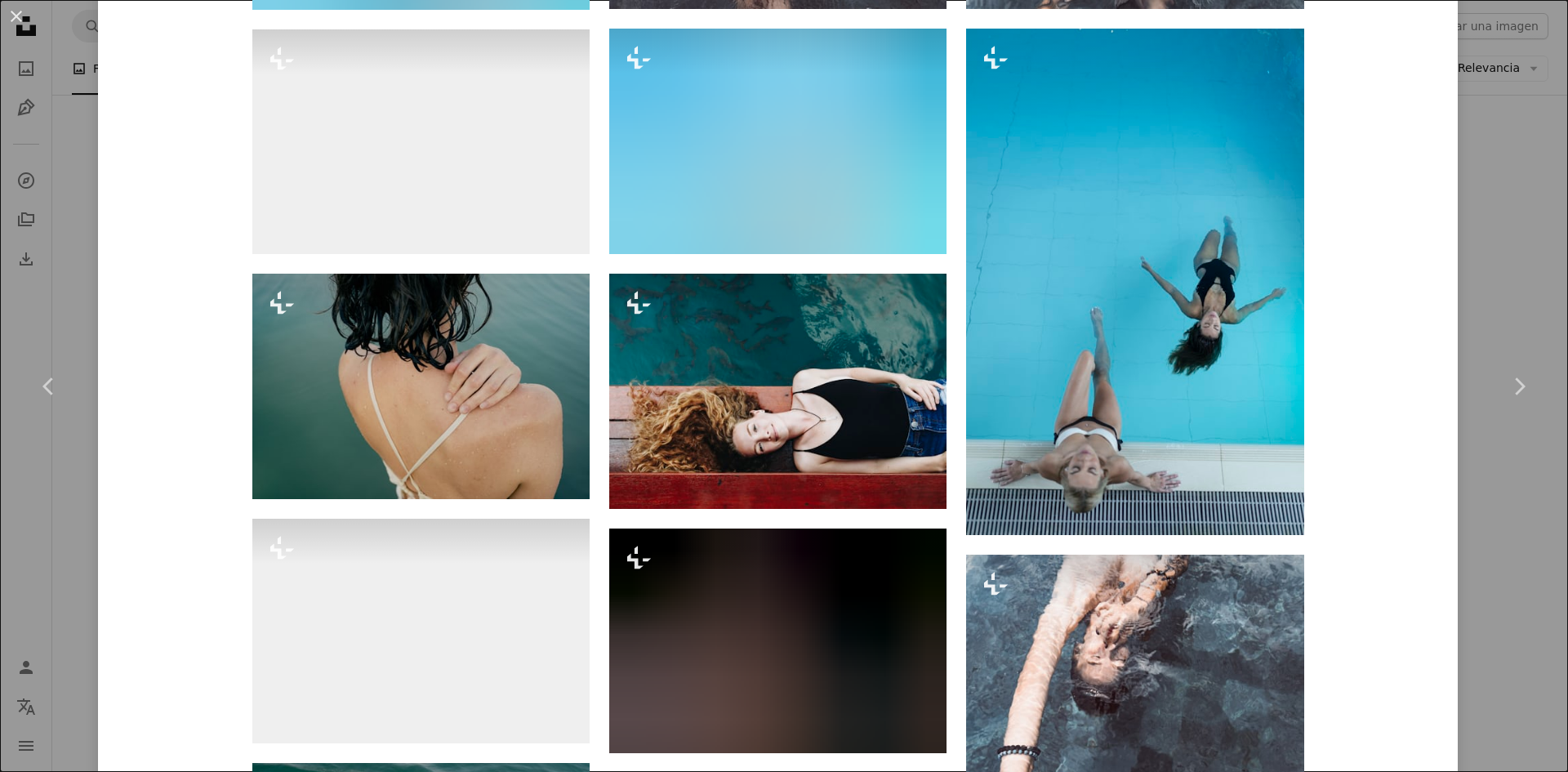
scroll to position [1503, 0]
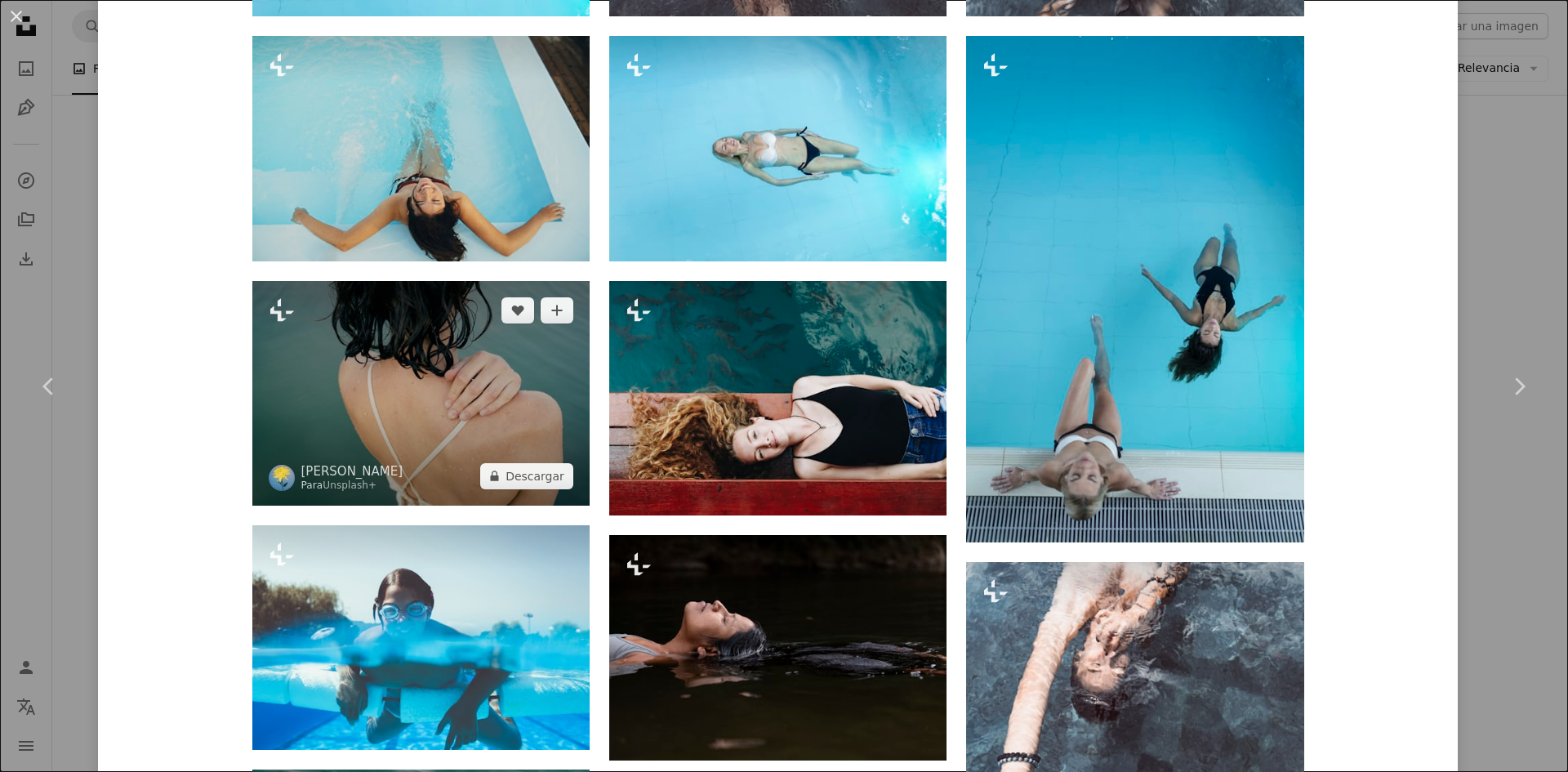
click at [406, 429] on img at bounding box center [421, 393] width 338 height 224
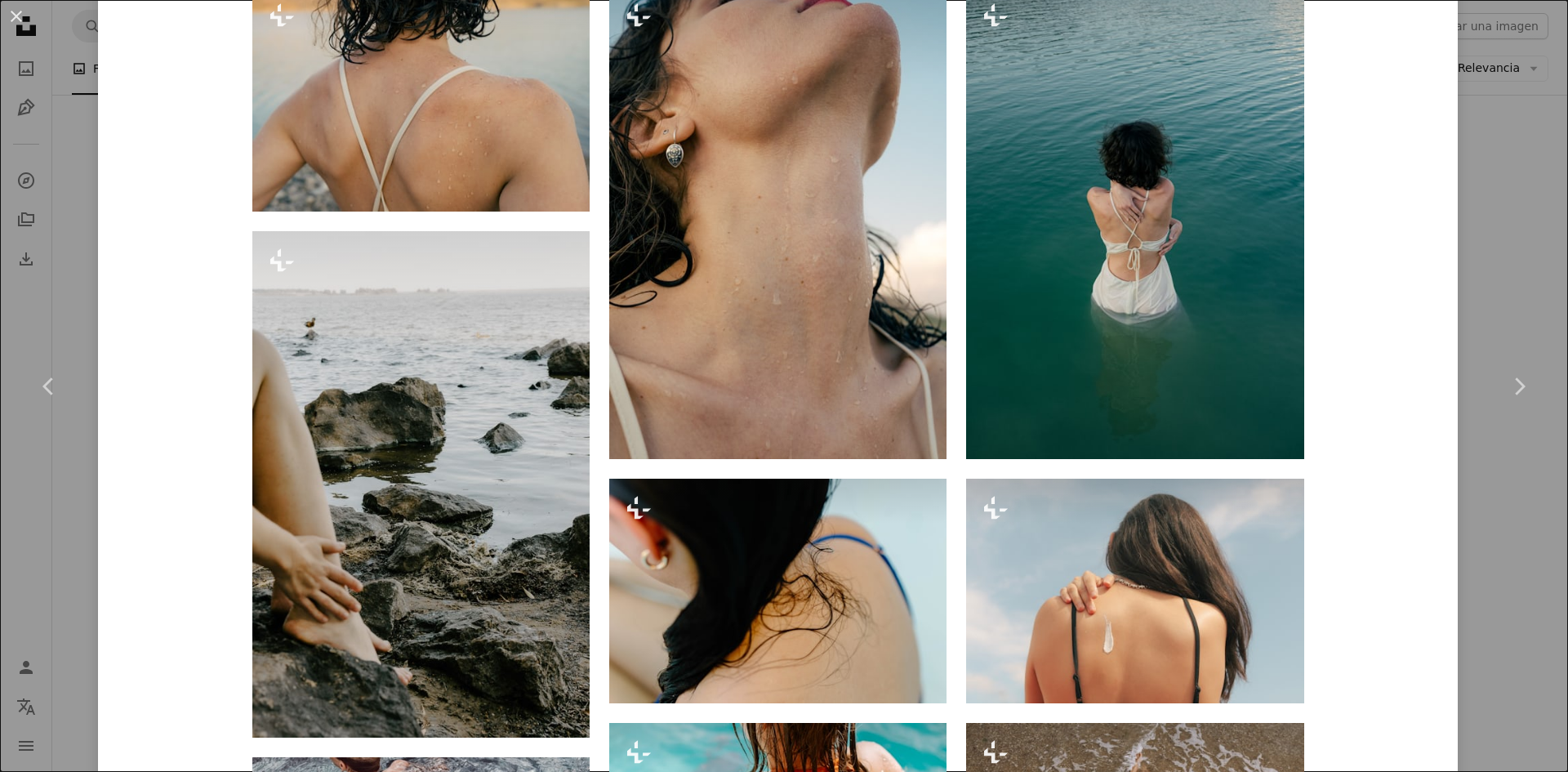
scroll to position [1372, 0]
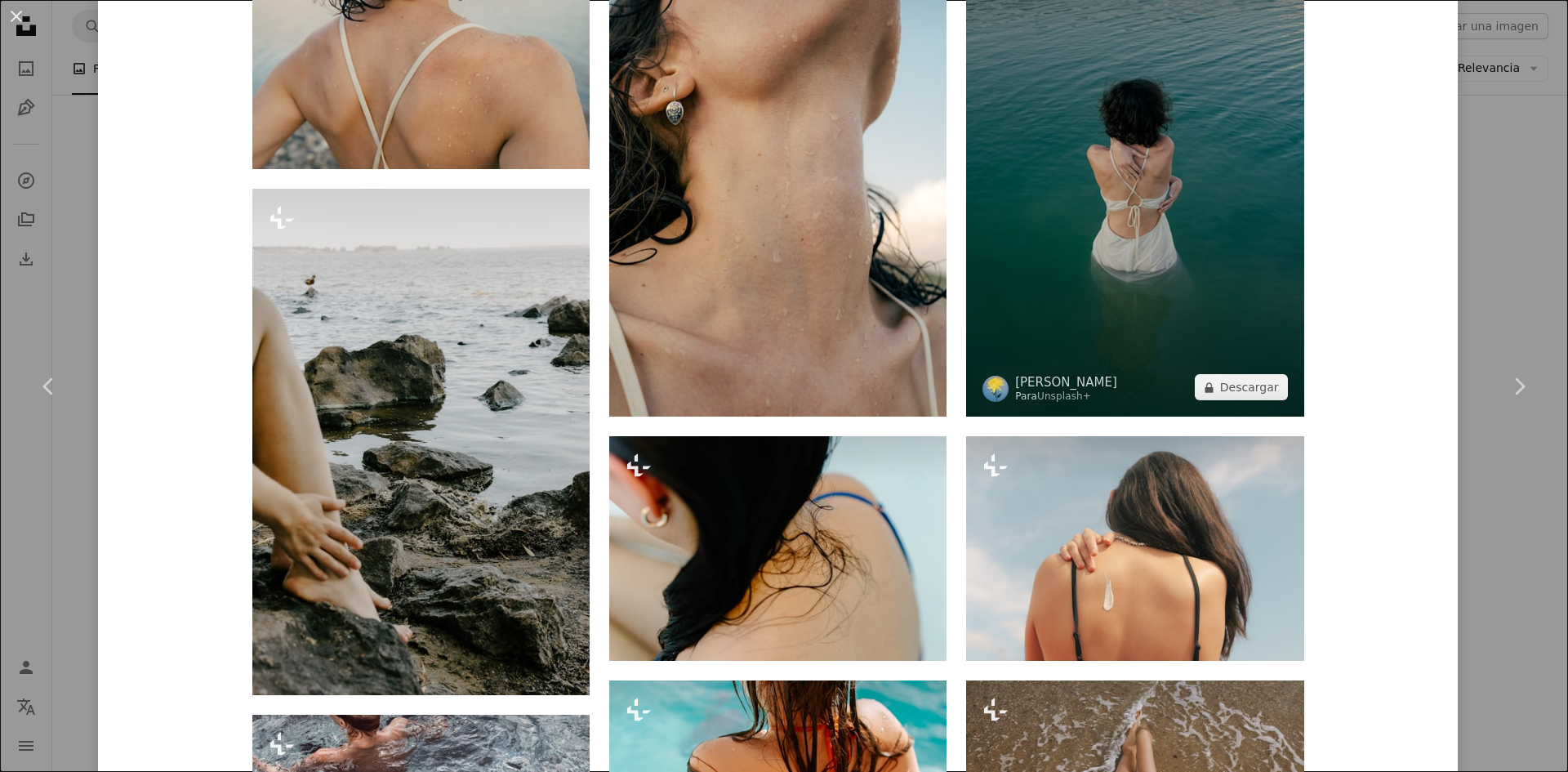
click at [1155, 278] on img at bounding box center [1135, 180] width 338 height 473
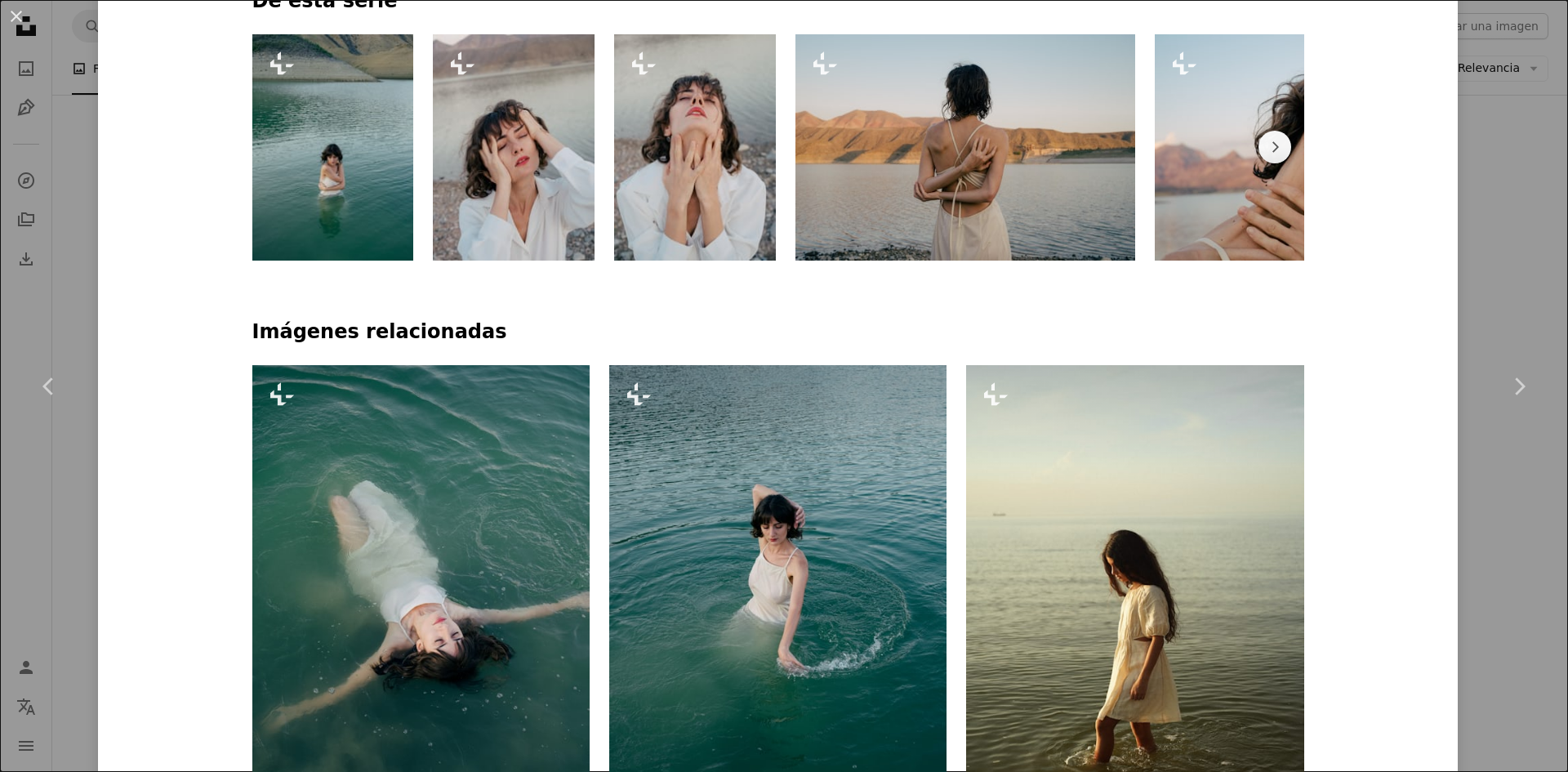
scroll to position [1143, 0]
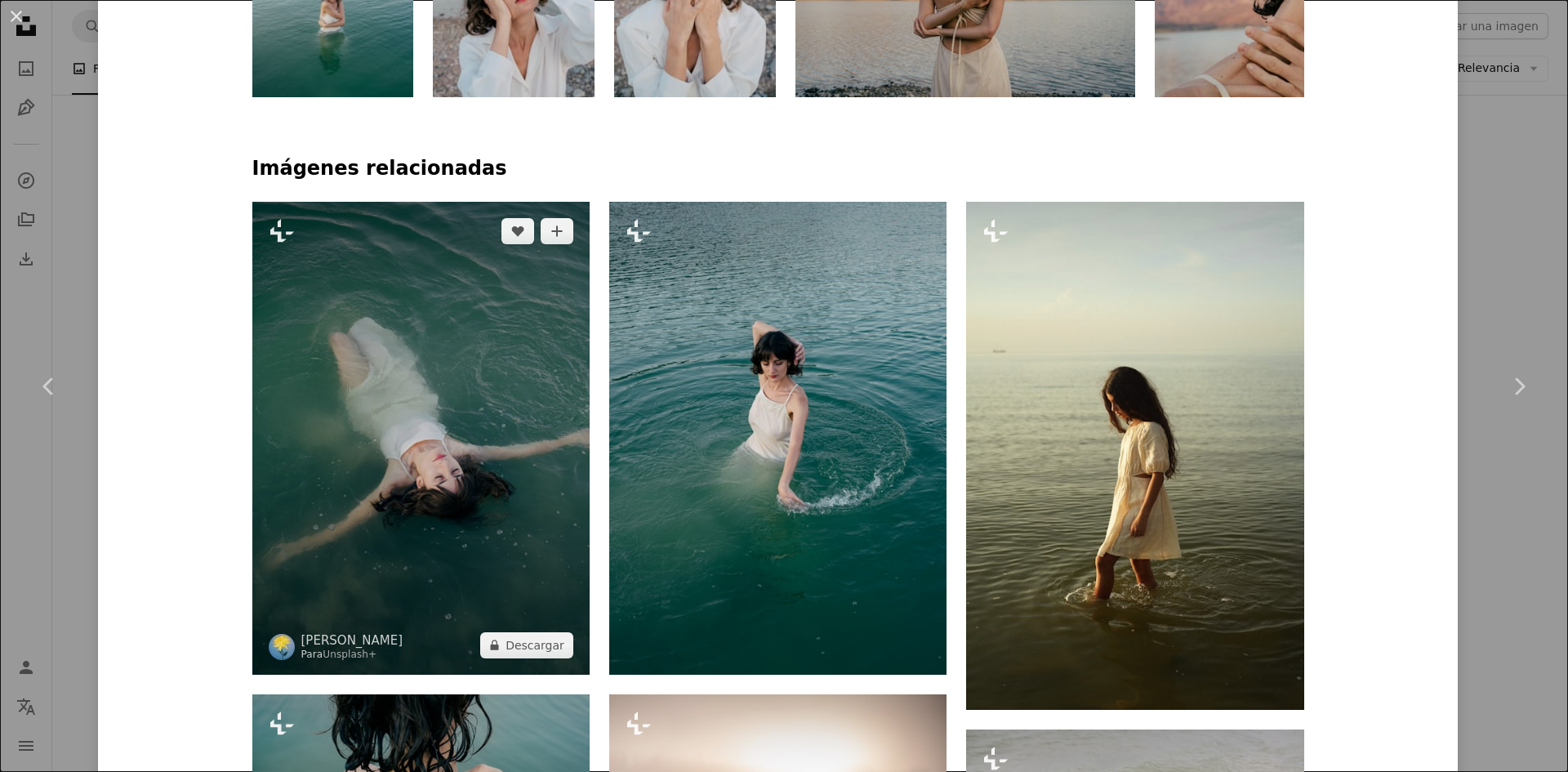
click at [438, 484] on img at bounding box center [421, 438] width 338 height 473
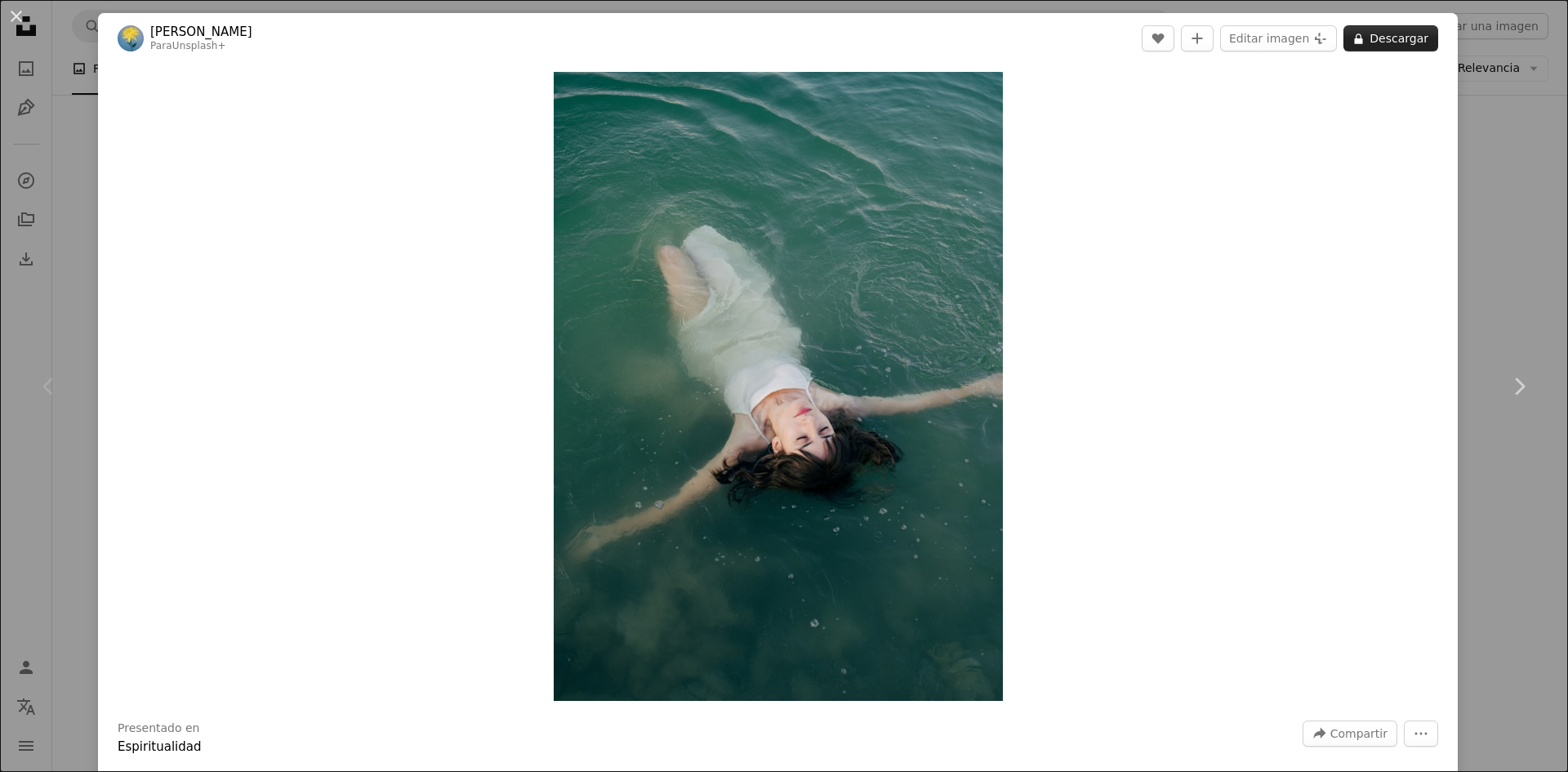
click at [1374, 38] on button "A lock Descargar" at bounding box center [1391, 39] width 94 height 26
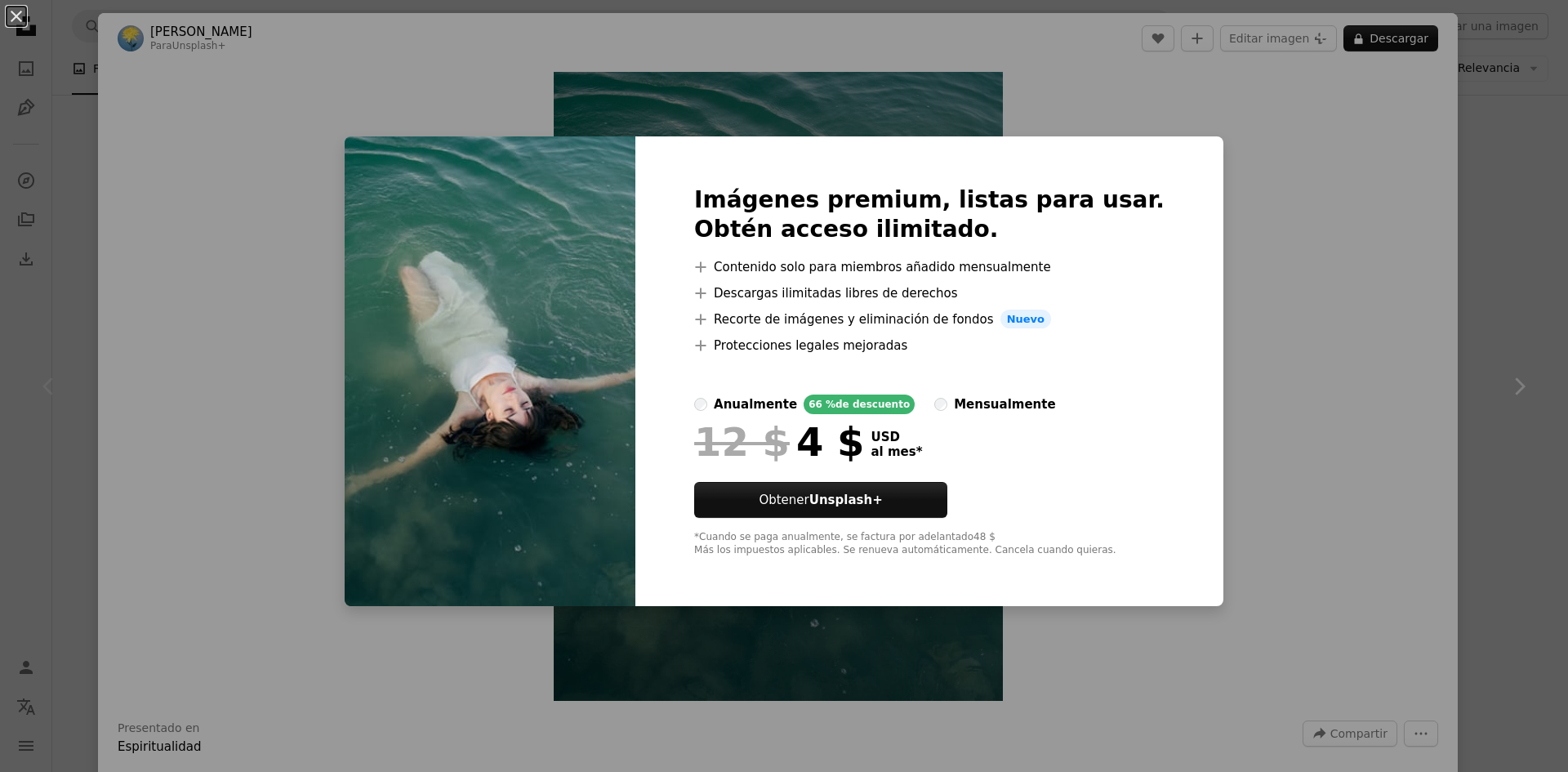
click at [1115, 620] on div "An X shape Imágenes premium, listas para usar. Obtén acceso ilimitado. A plus s…" at bounding box center [784, 386] width 1568 height 772
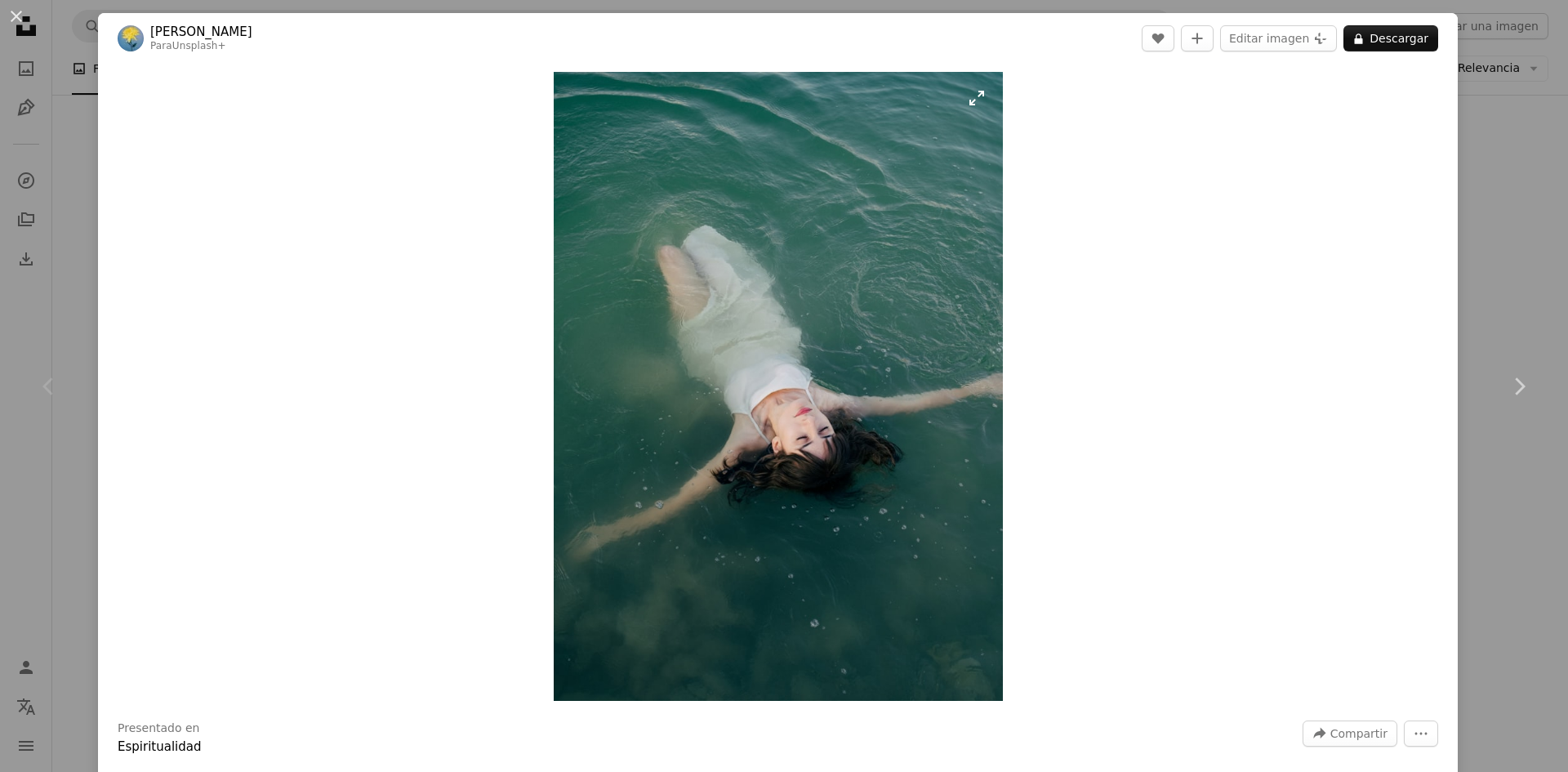
click at [969, 99] on img "Ampliar en esta imagen" at bounding box center [778, 386] width 449 height 629
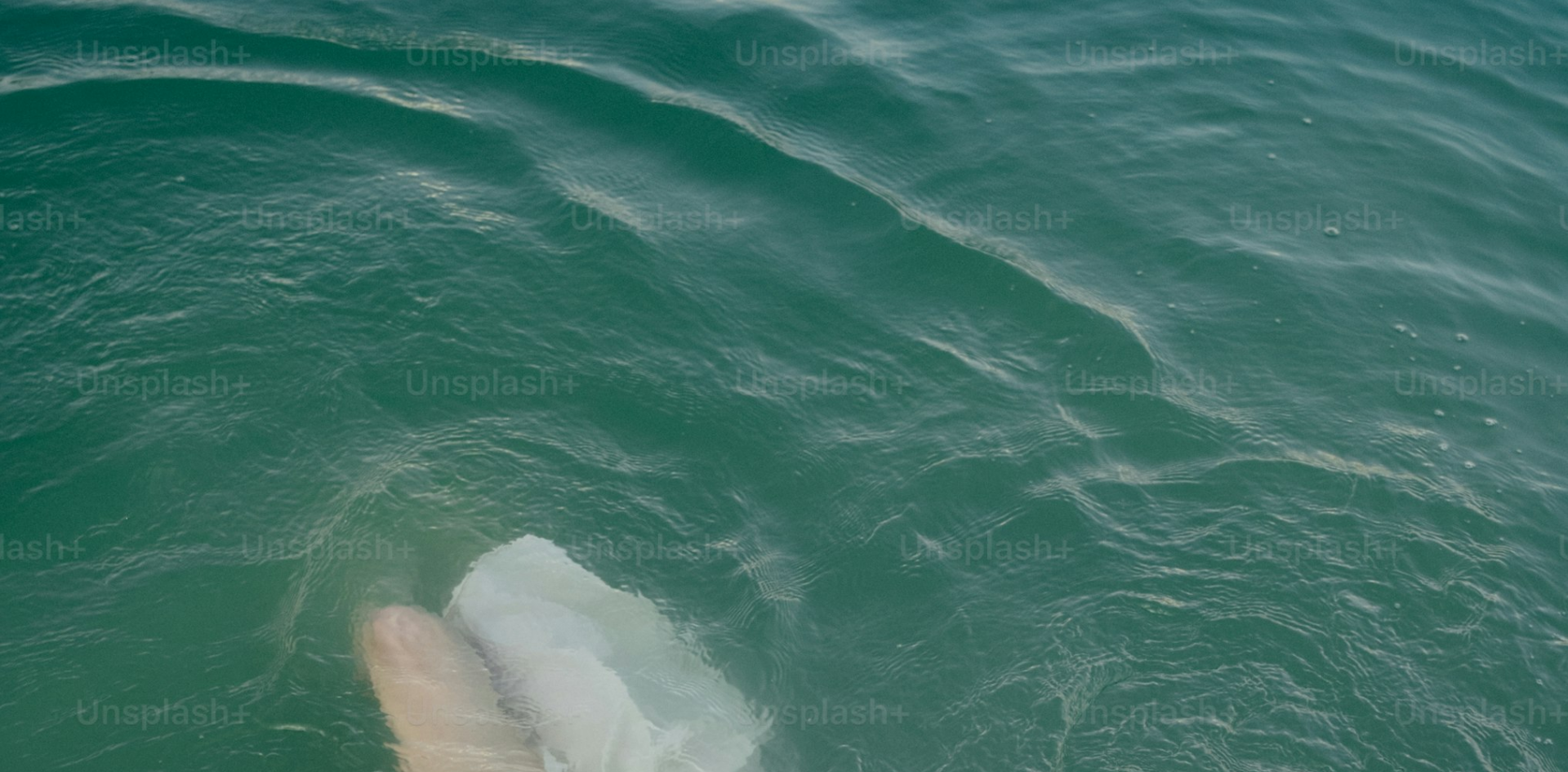
scroll to position [696, 0]
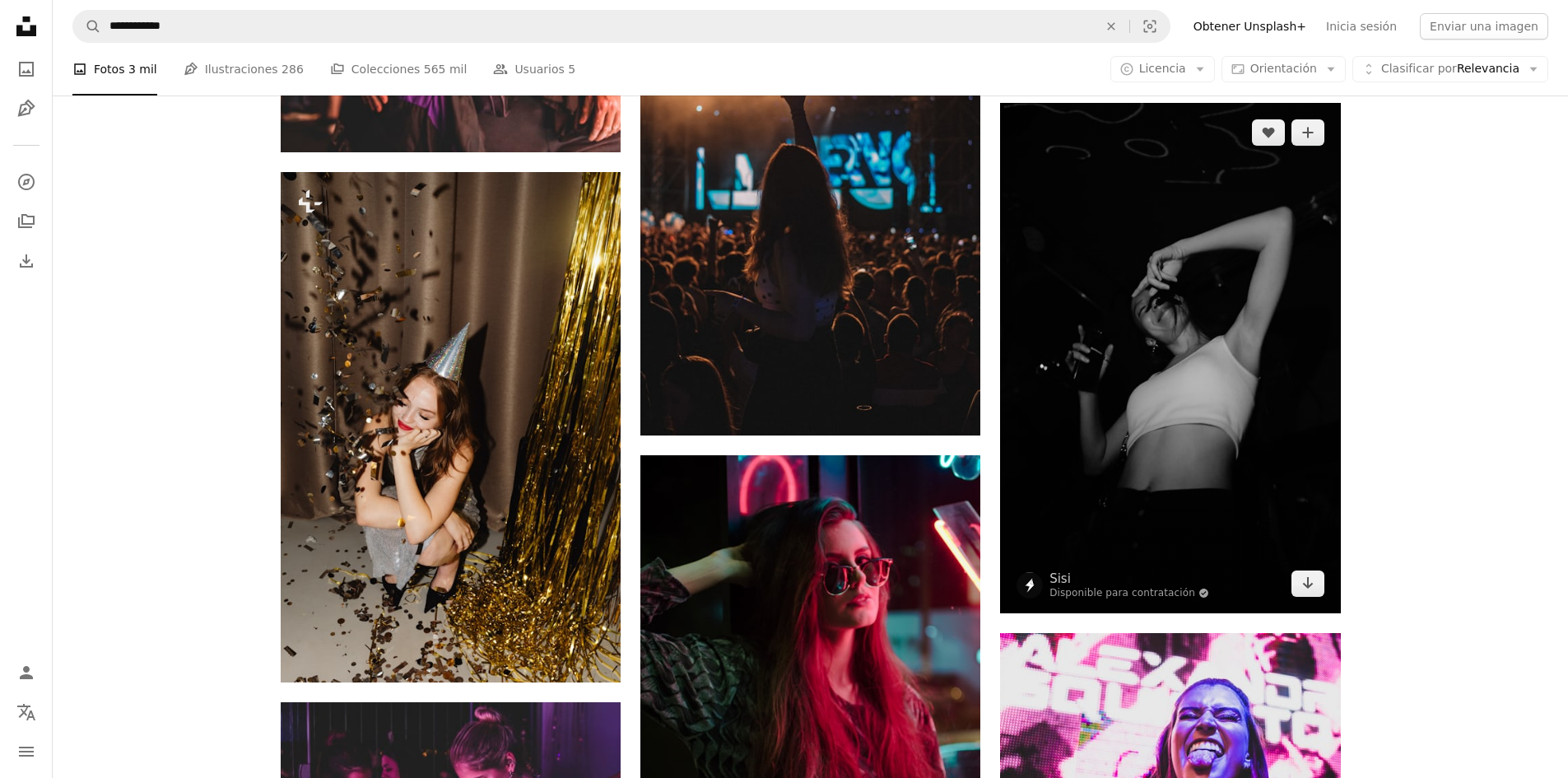
click at [1195, 383] on img at bounding box center [1171, 357] width 340 height 510
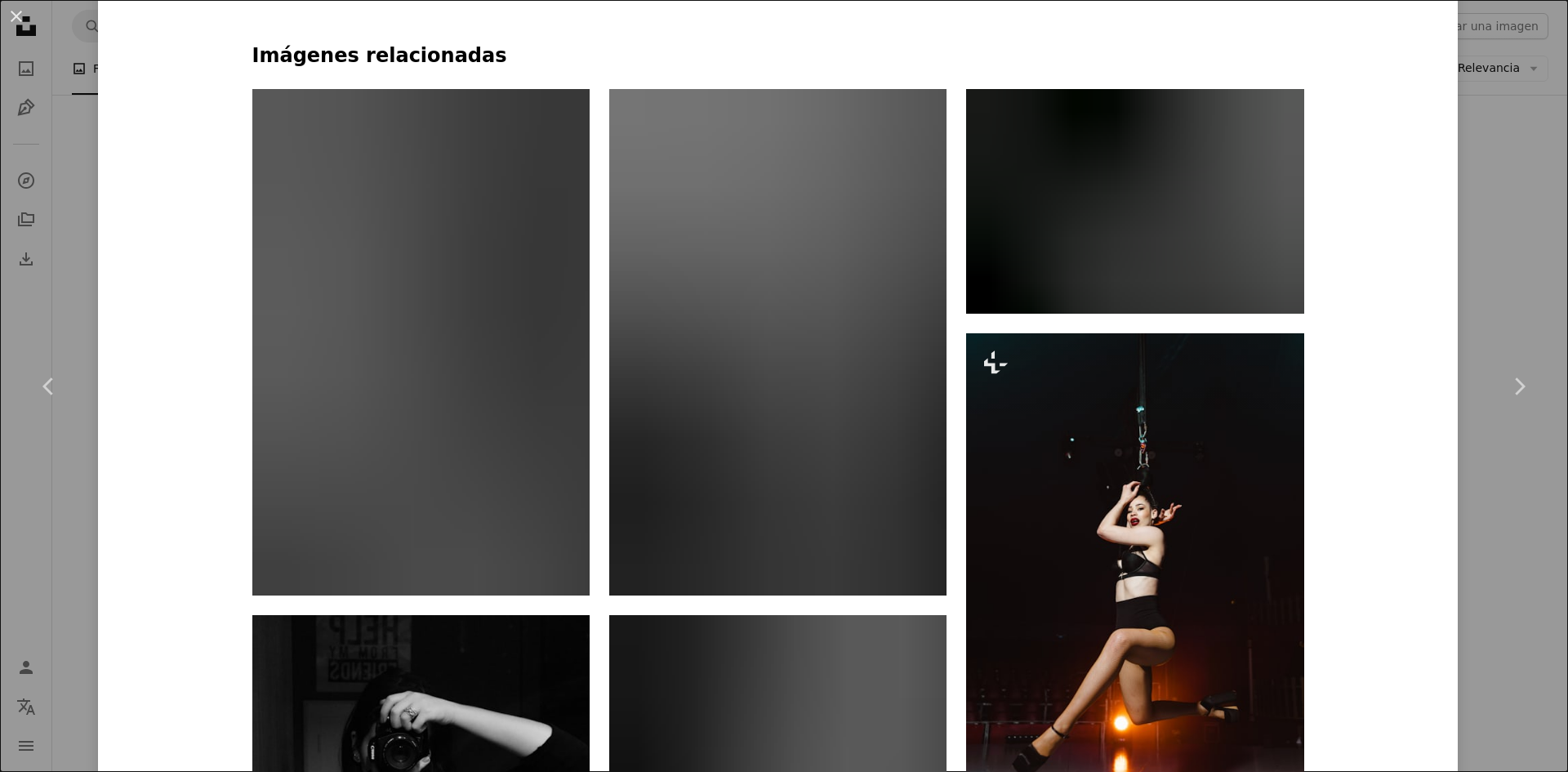
scroll to position [1208, 0]
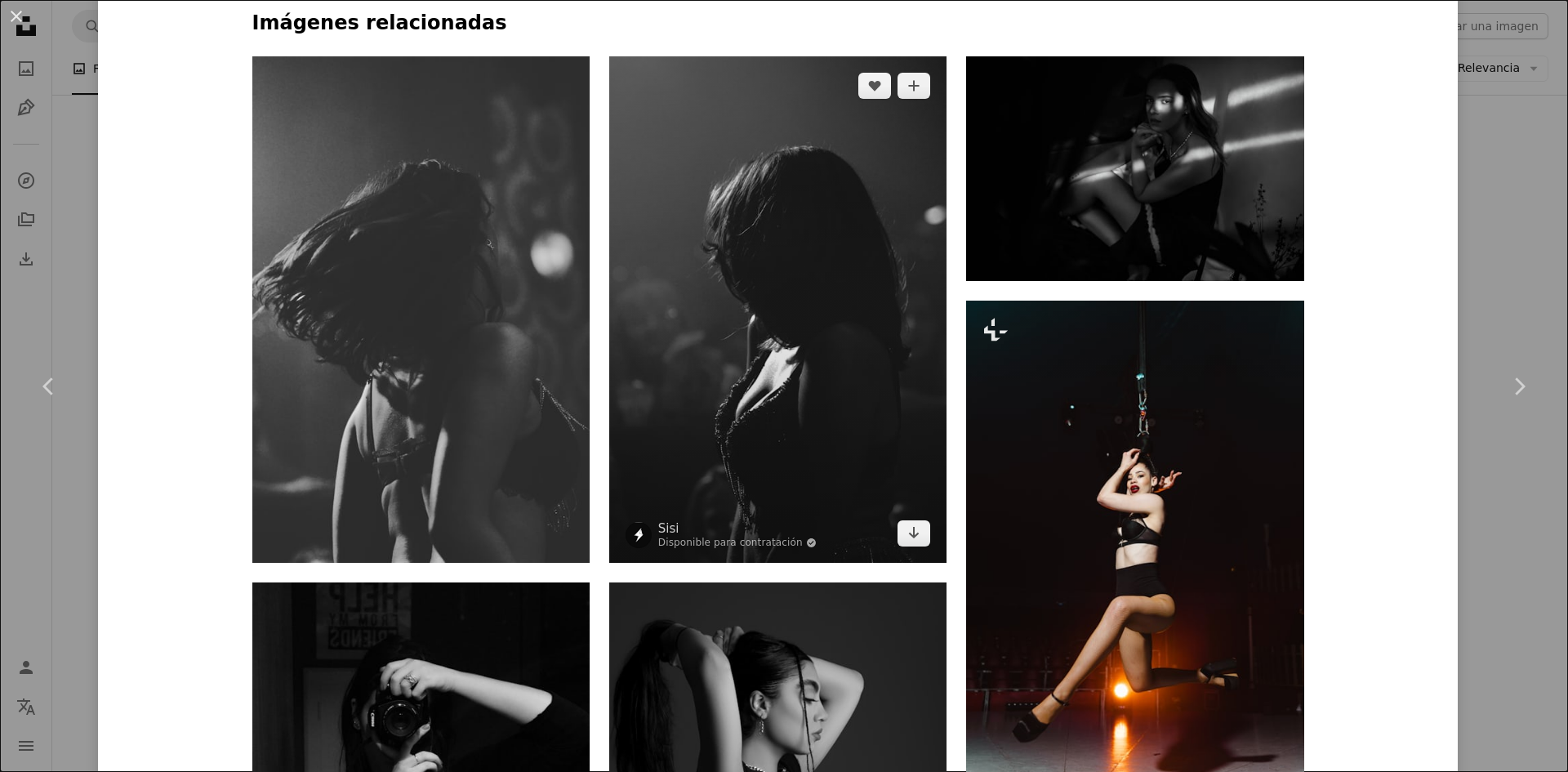
click at [877, 452] on img at bounding box center [778, 309] width 338 height 506
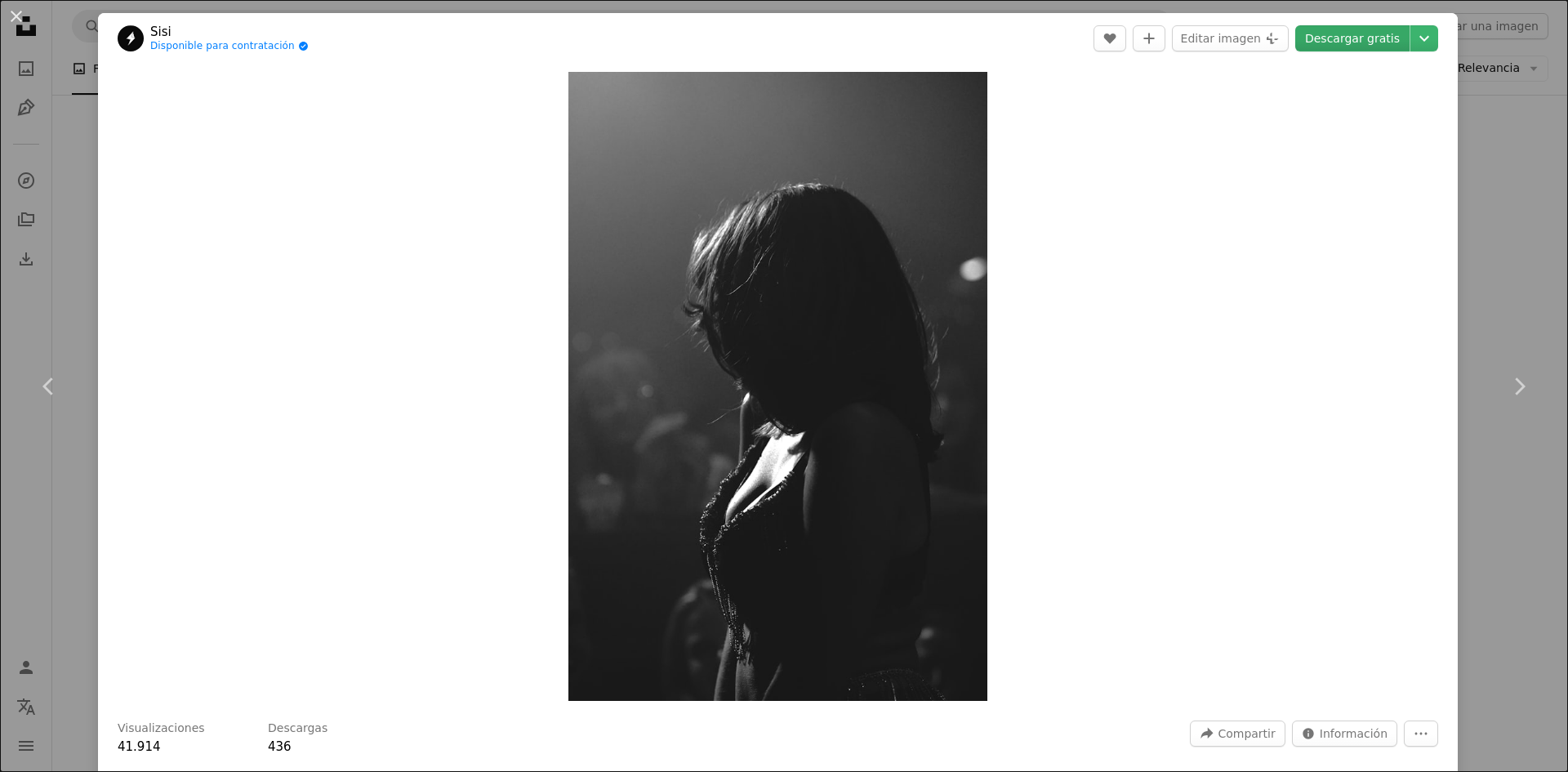
click at [1340, 43] on link "Descargar gratis" at bounding box center [1352, 39] width 114 height 26
